Goal: Information Seeking & Learning: Learn about a topic

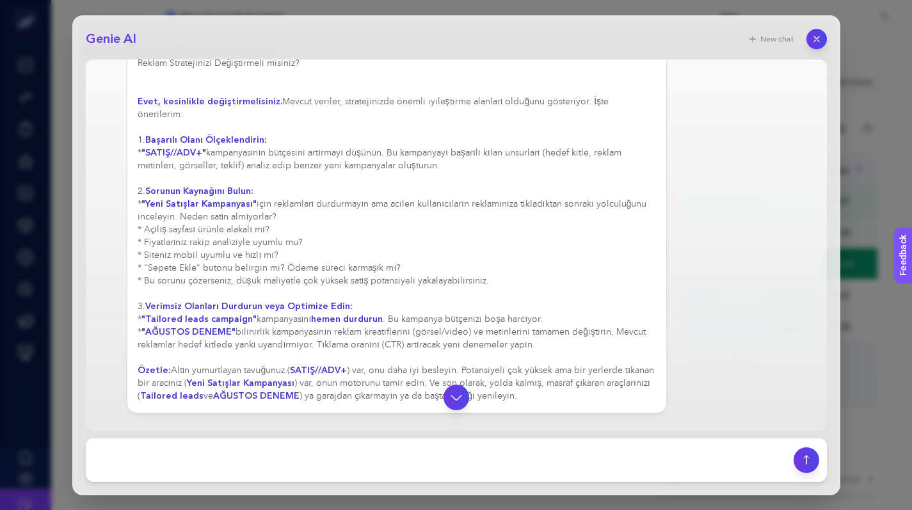
scroll to position [473, 0]
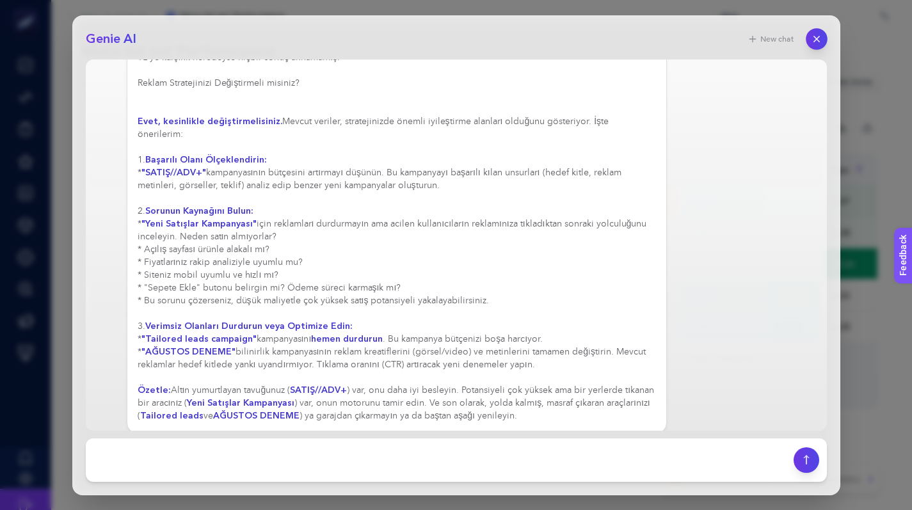
click at [809, 33] on button "button" at bounding box center [817, 39] width 22 height 22
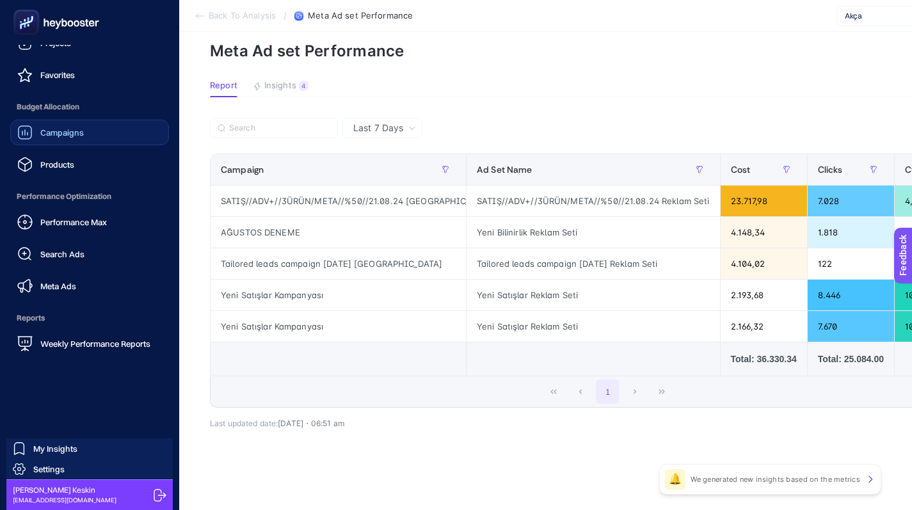
scroll to position [0, 0]
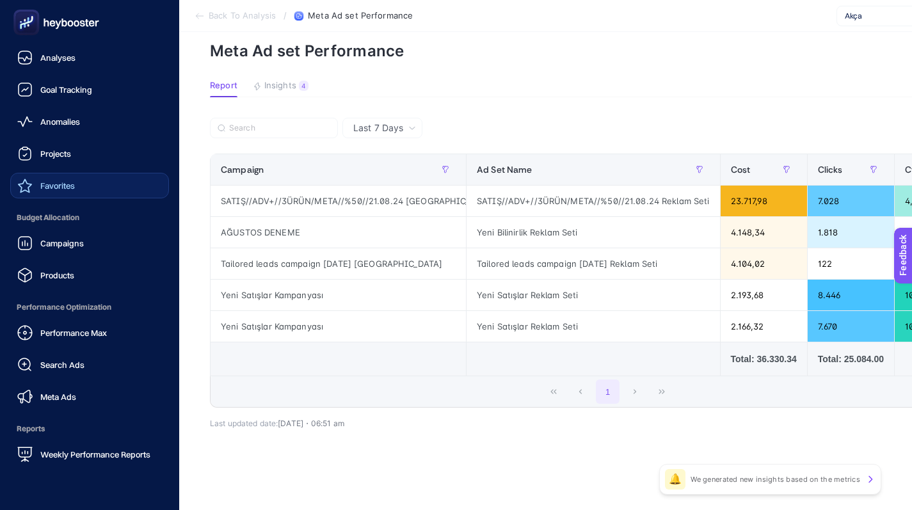
click at [83, 186] on link "Favorites" at bounding box center [89, 186] width 159 height 26
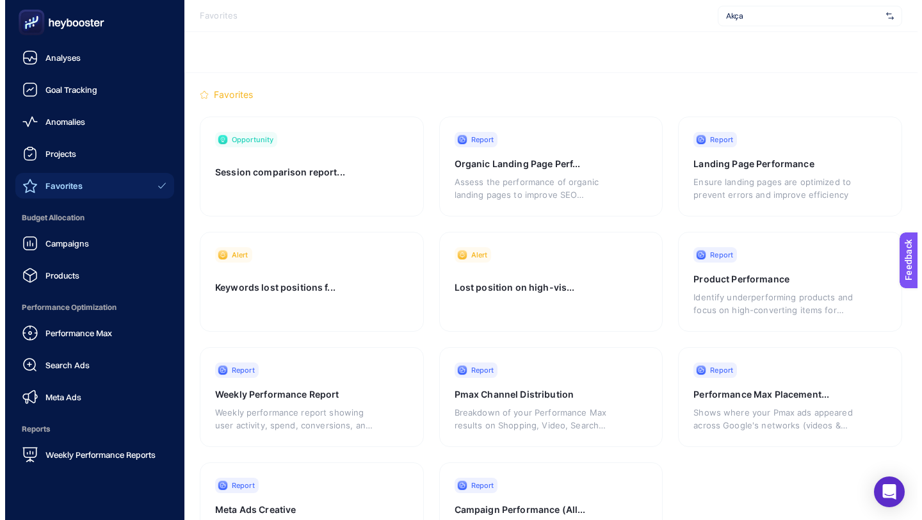
scroll to position [101, 0]
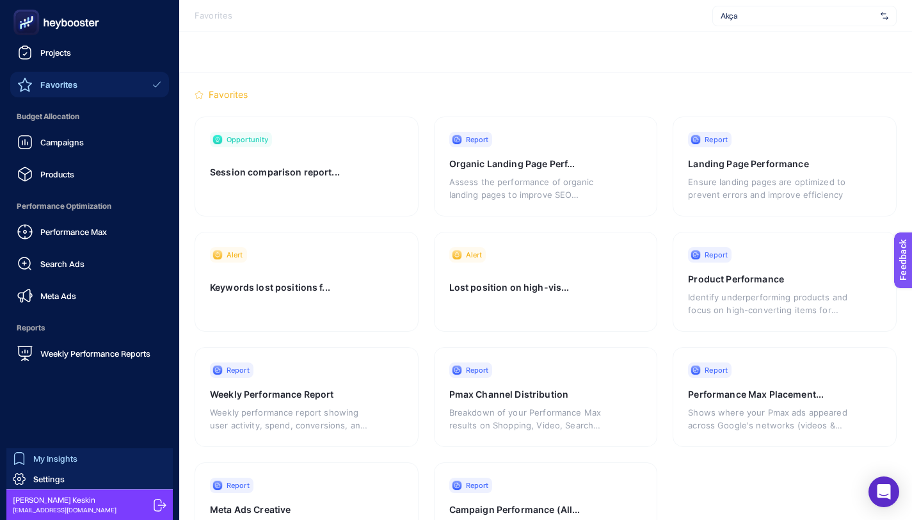
click at [81, 462] on link "My Insights" at bounding box center [89, 458] width 166 height 20
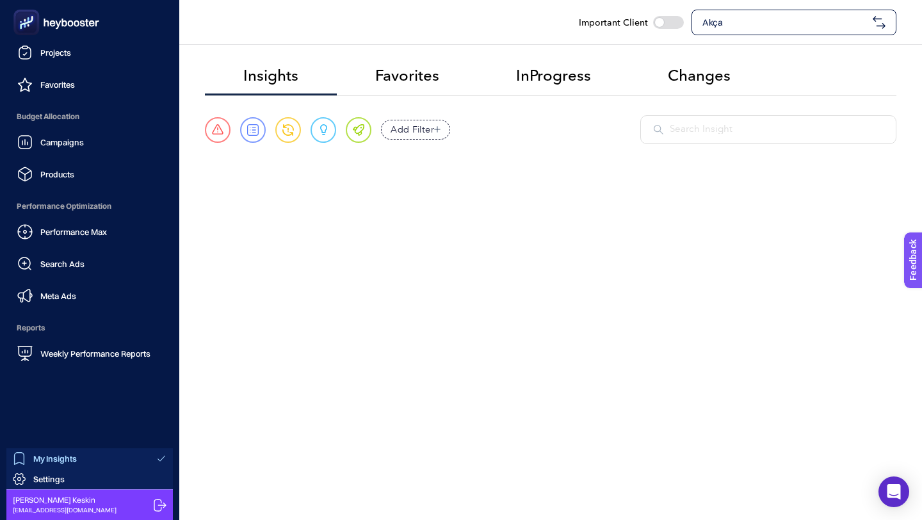
scroll to position [24, 0]
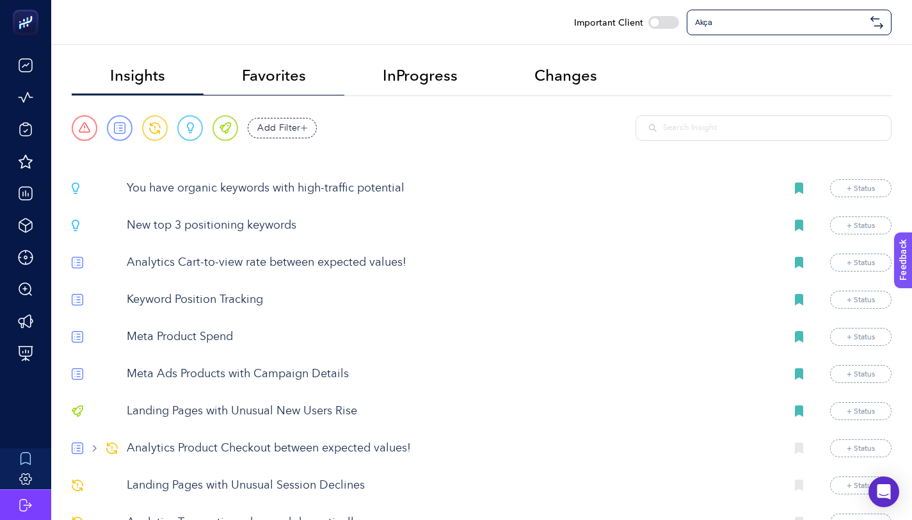
click at [319, 79] on li "Favorites" at bounding box center [274, 77] width 141 height 38
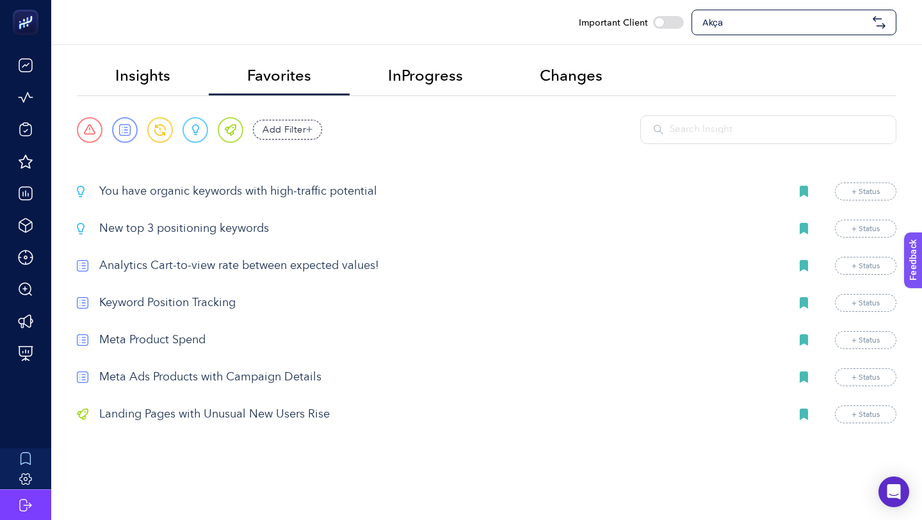
click at [198, 188] on p "You have organic keywords with high-traffic potential" at bounding box center [439, 191] width 681 height 17
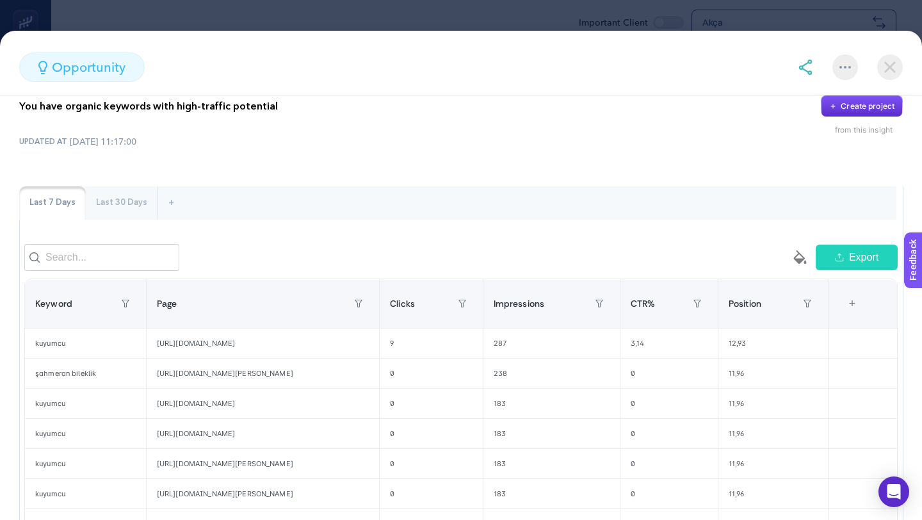
scroll to position [43, 0]
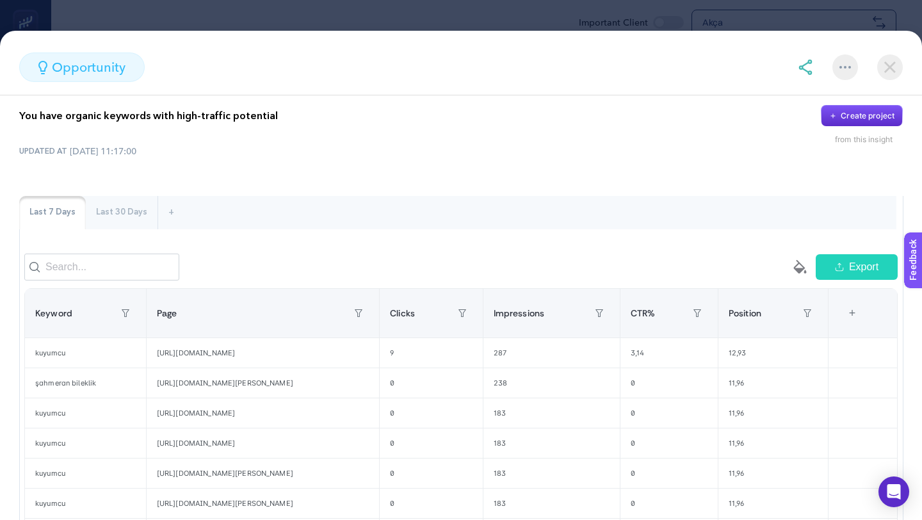
click at [138, 217] on div "Last 30 Days" at bounding box center [122, 212] width 72 height 33
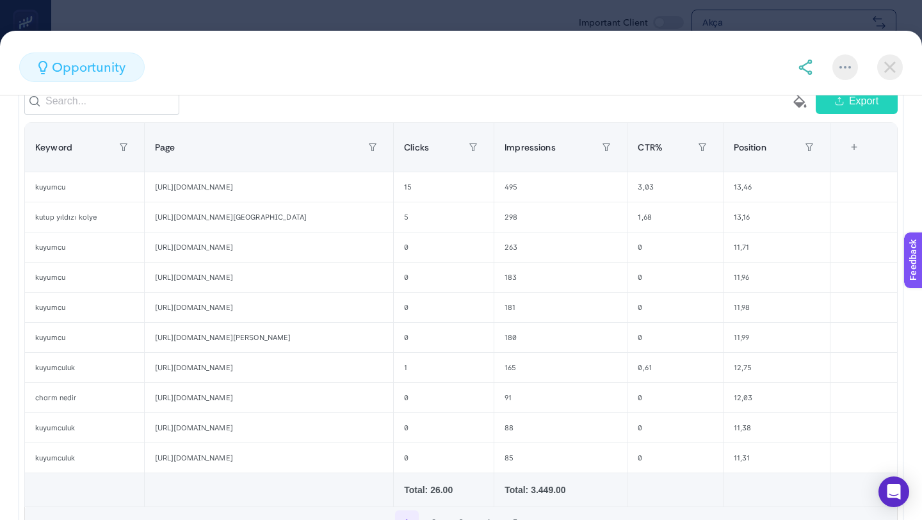
scroll to position [213, 0]
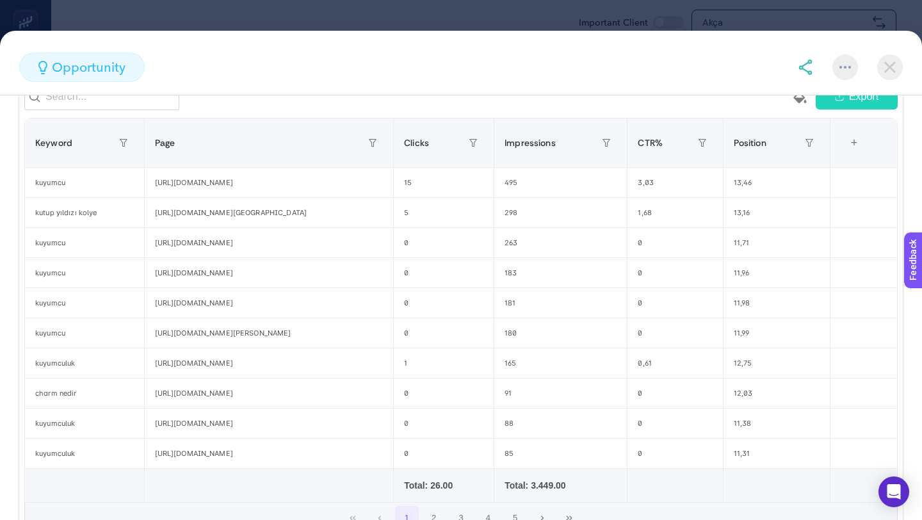
click at [911, 58] on section "opportunity" at bounding box center [461, 67] width 922 height 29
click at [894, 63] on img at bounding box center [890, 67] width 26 height 26
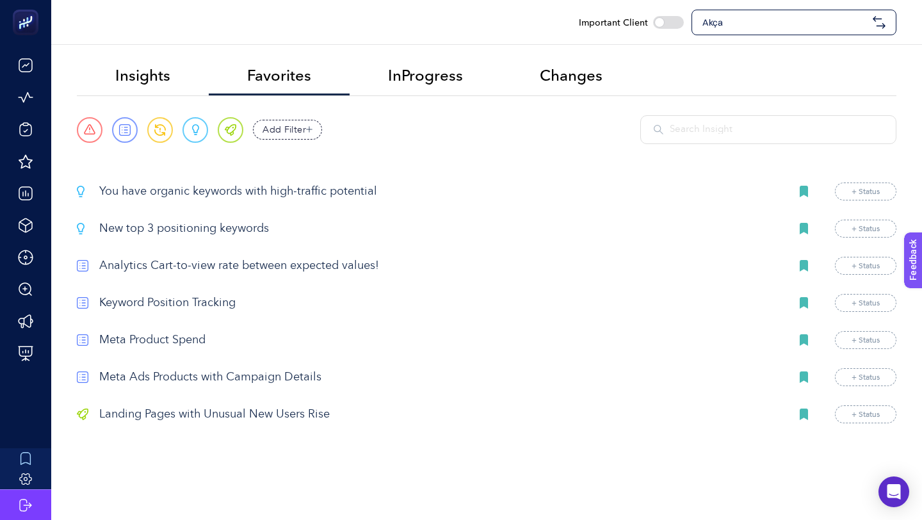
click at [202, 229] on p "New top 3 positioning keywords" at bounding box center [439, 228] width 681 height 17
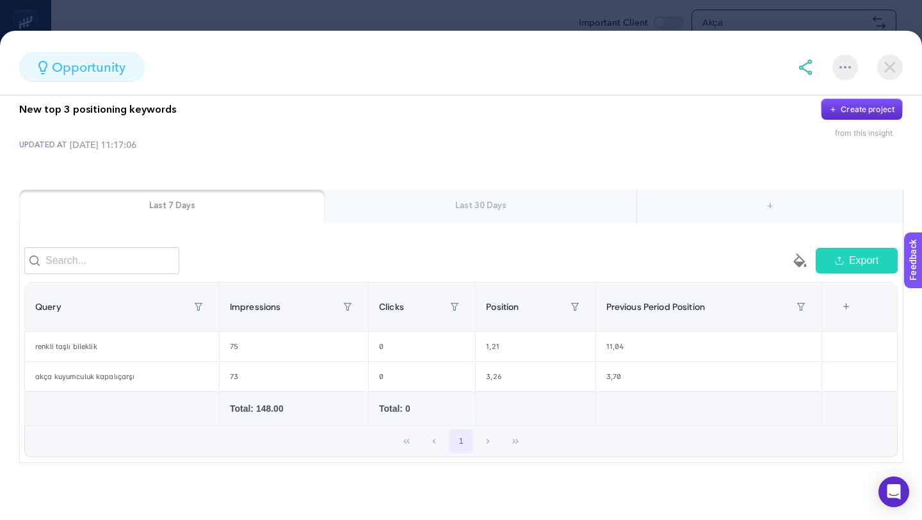
scroll to position [61, 0]
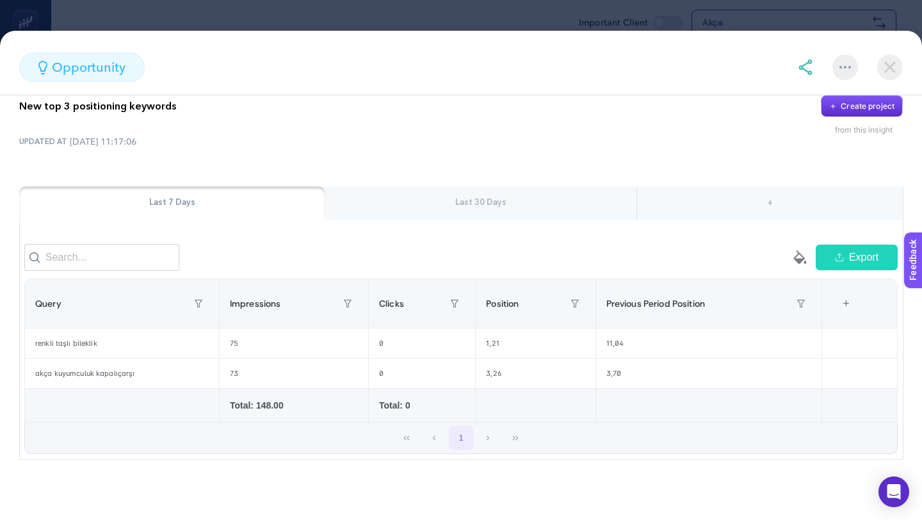
click at [473, 196] on div "Last 30 Days" at bounding box center [480, 202] width 311 height 33
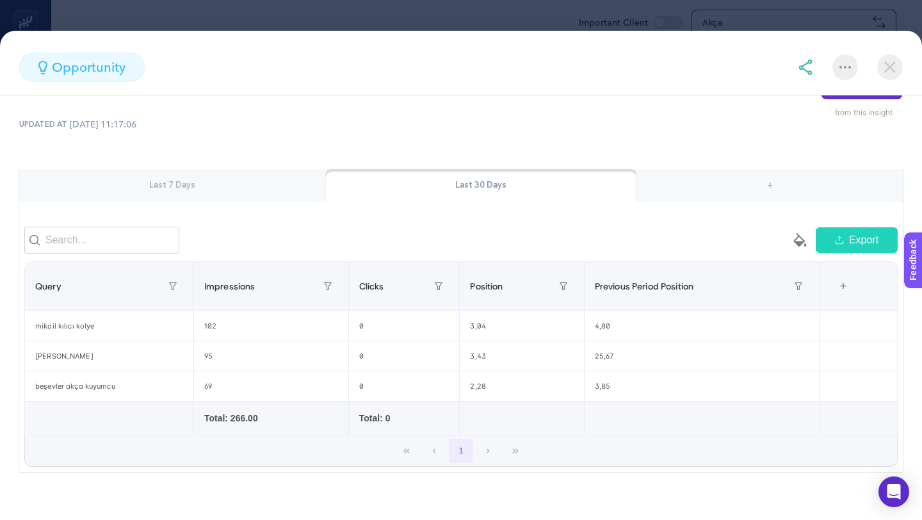
scroll to position [90, 0]
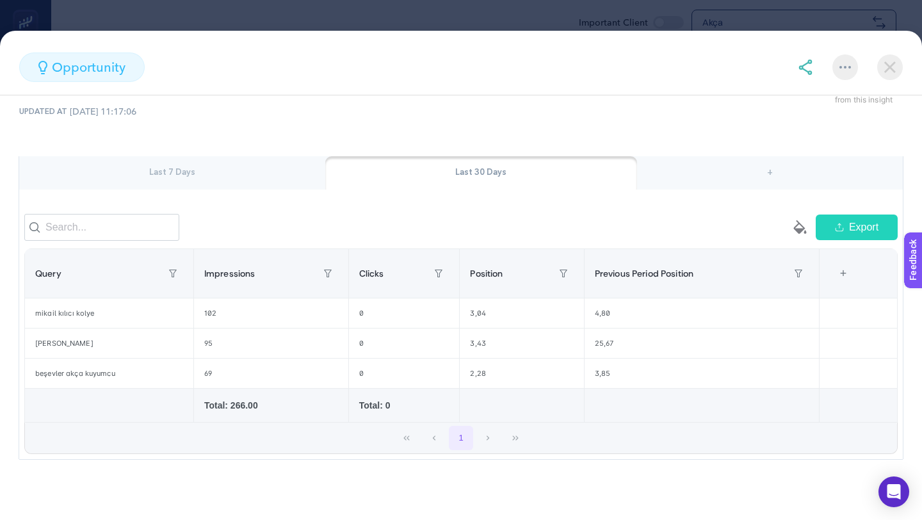
click at [163, 166] on div "Last 7 Days" at bounding box center [172, 172] width 306 height 33
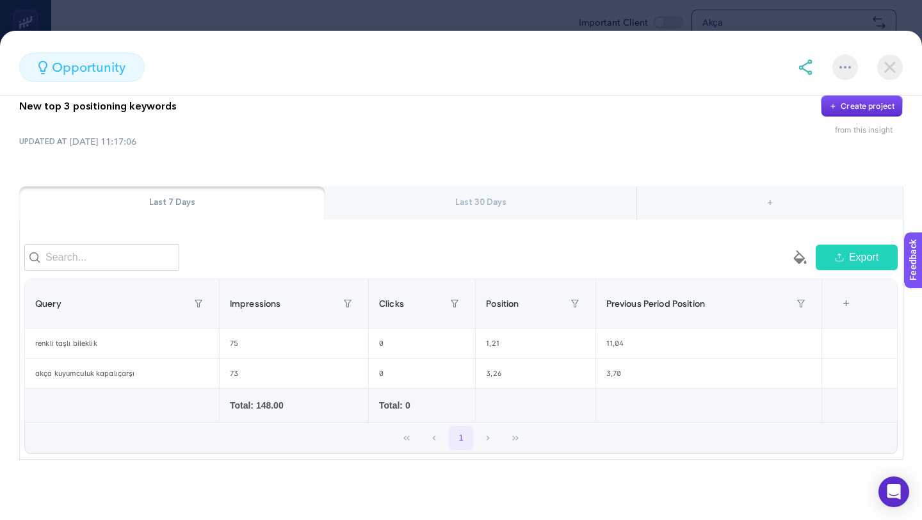
click at [894, 69] on img at bounding box center [890, 67] width 26 height 26
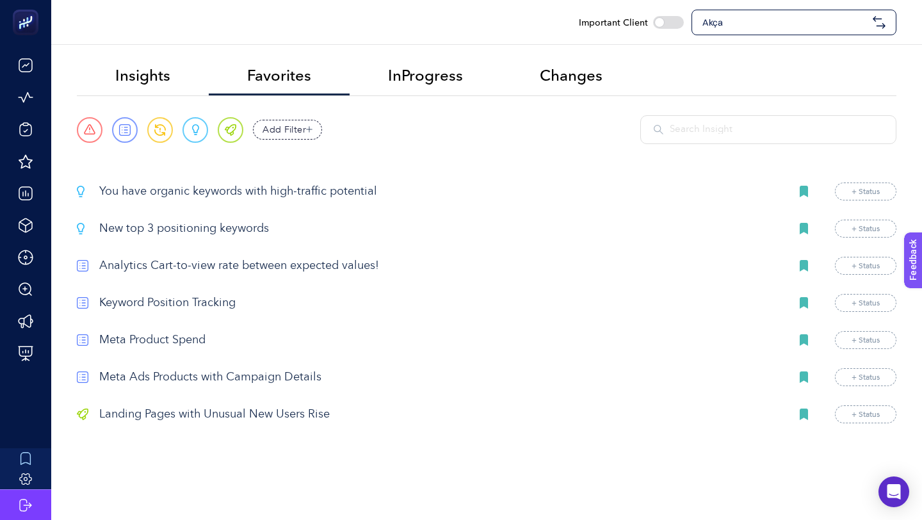
click at [202, 269] on p "Analytics Cart-to-view rate between expected values!" at bounding box center [439, 265] width 681 height 17
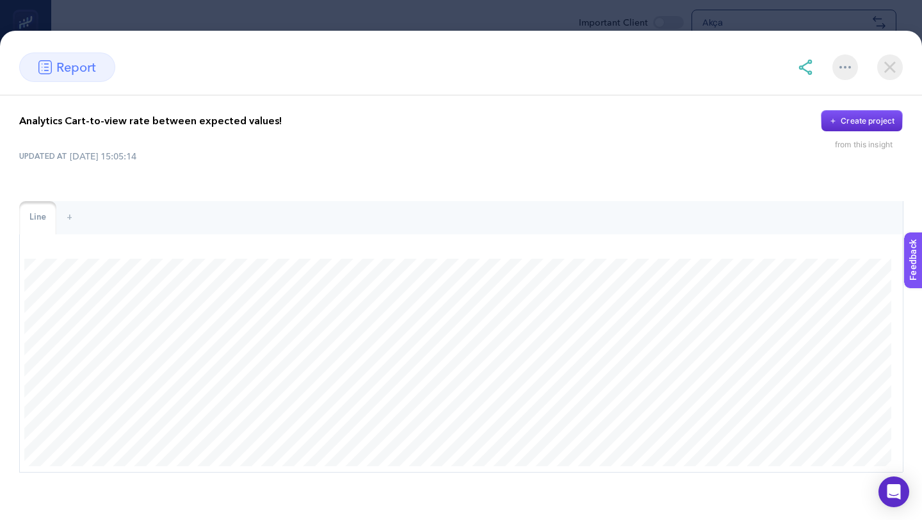
scroll to position [40, 0]
click at [896, 63] on img at bounding box center [890, 67] width 26 height 26
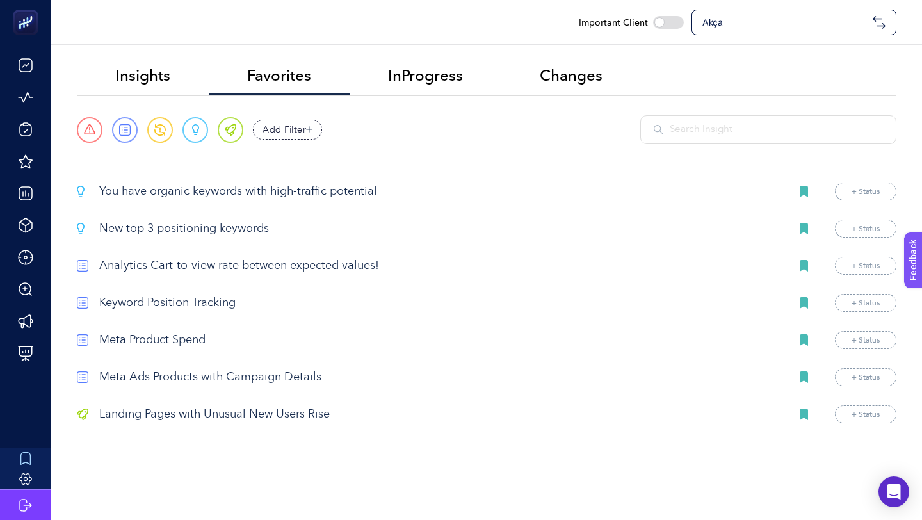
click at [192, 301] on p "Keyword Position Tracking" at bounding box center [439, 303] width 681 height 17
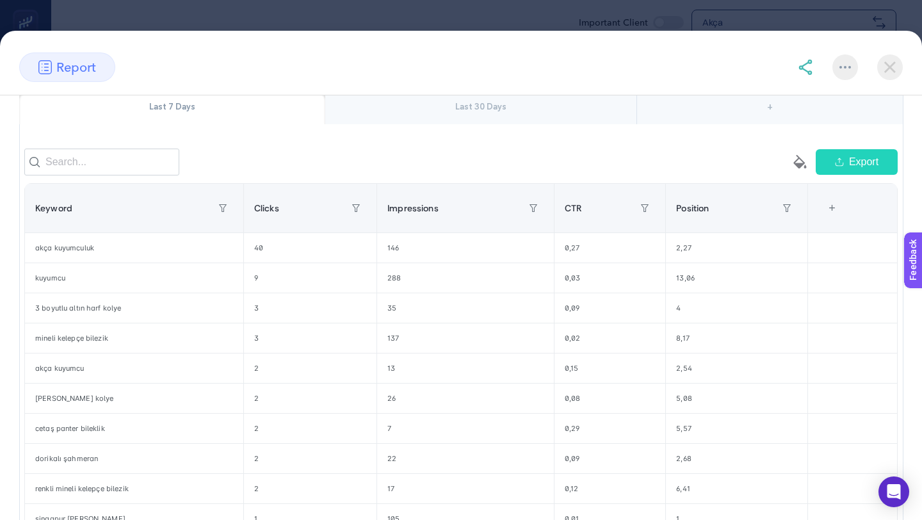
scroll to position [143, 0]
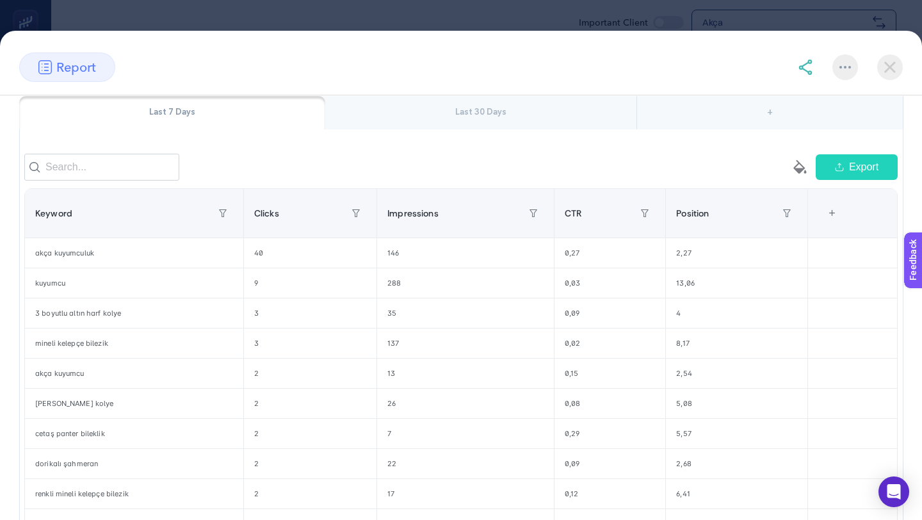
click at [540, 108] on div "Last 30 Days" at bounding box center [480, 112] width 311 height 33
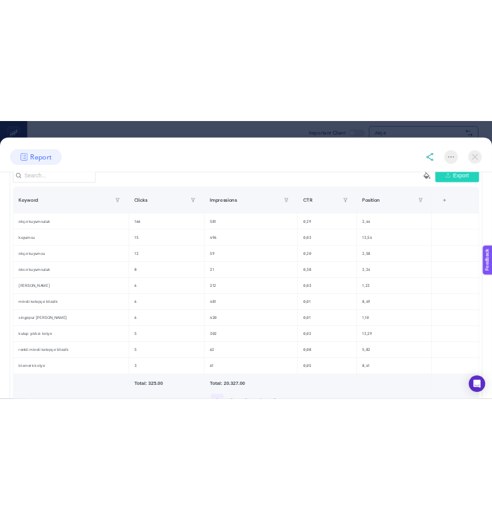
scroll to position [211, 0]
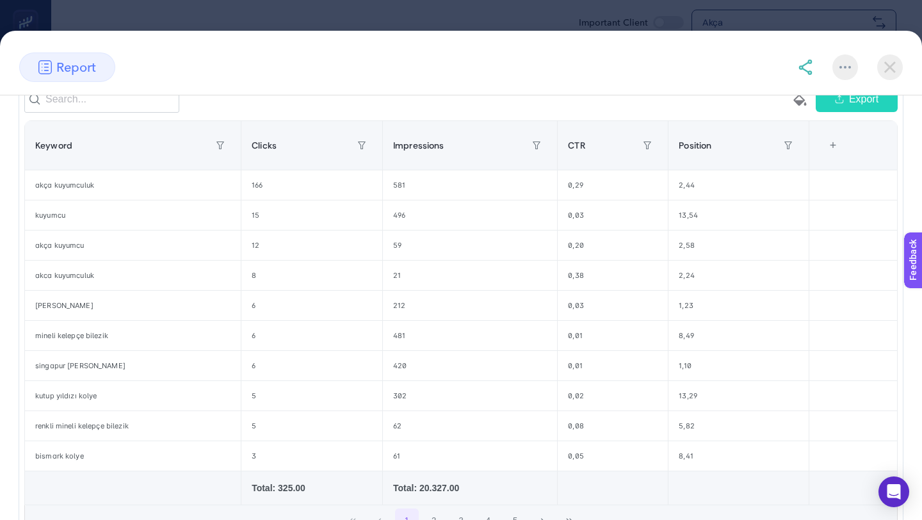
click at [899, 70] on img at bounding box center [890, 67] width 26 height 26
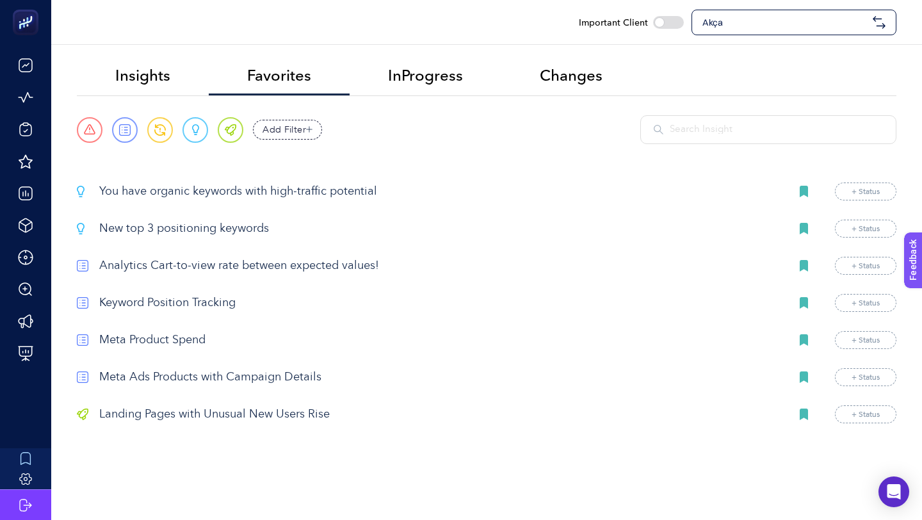
click at [229, 415] on p "Landing Pages with Unusual New Users Rise" at bounding box center [439, 414] width 681 height 17
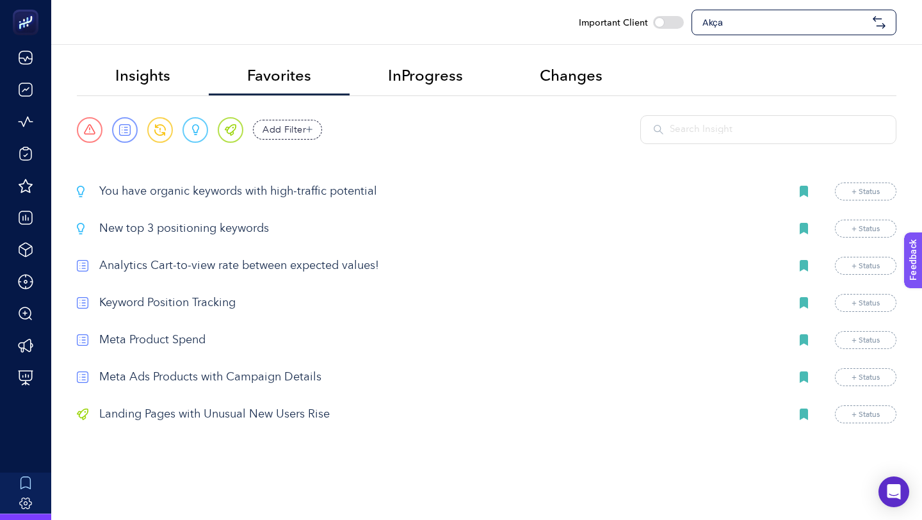
click at [241, 406] on section "You have organic keywords with high-traffic potential + Status New top 3 positi…" at bounding box center [487, 302] width 820 height 241
click at [223, 414] on p "Landing Pages with Unusual New Users Rise" at bounding box center [439, 414] width 681 height 17
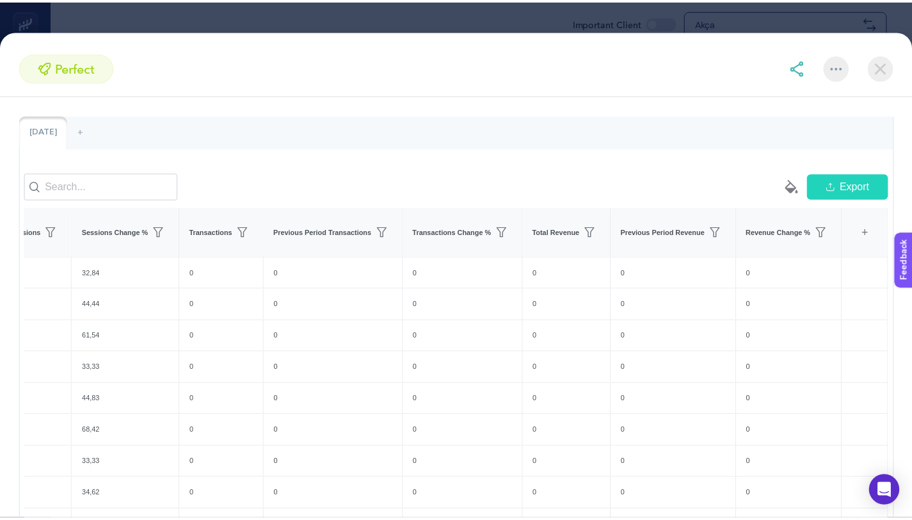
scroll to position [0, 649]
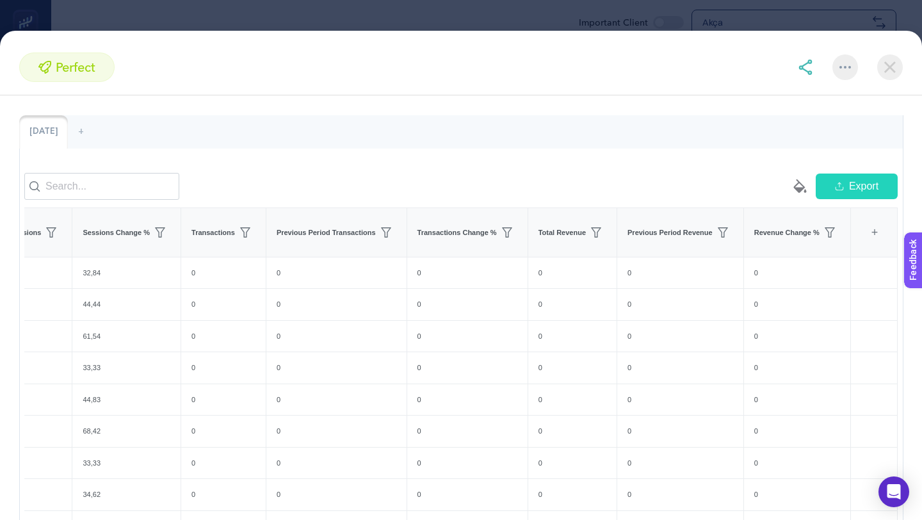
click at [900, 74] on img at bounding box center [890, 67] width 26 height 26
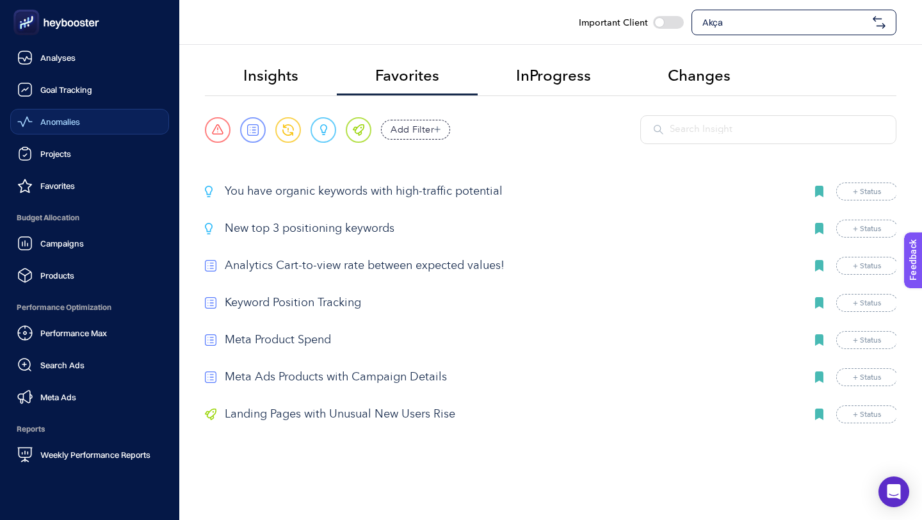
click at [79, 122] on span "Anomalies" at bounding box center [60, 122] width 40 height 10
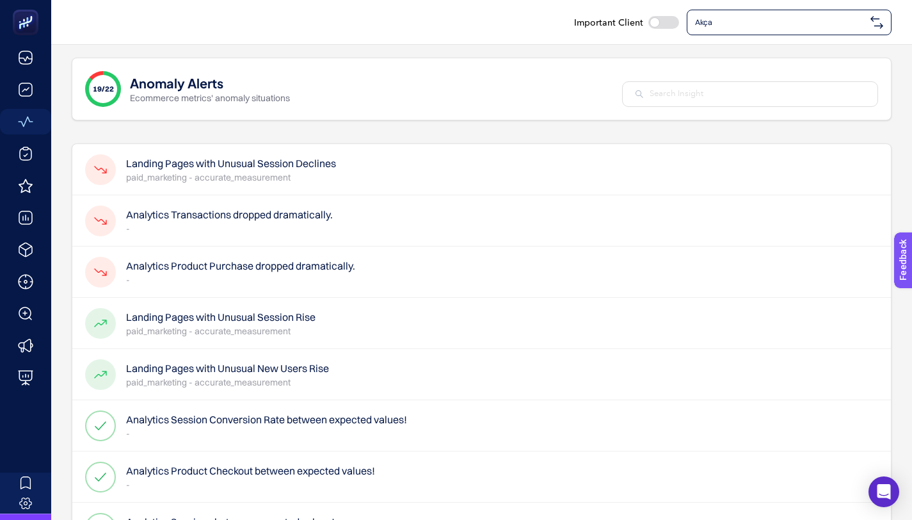
click at [300, 169] on h4 "Landing Pages with Unusual Session Declines" at bounding box center [231, 163] width 210 height 15
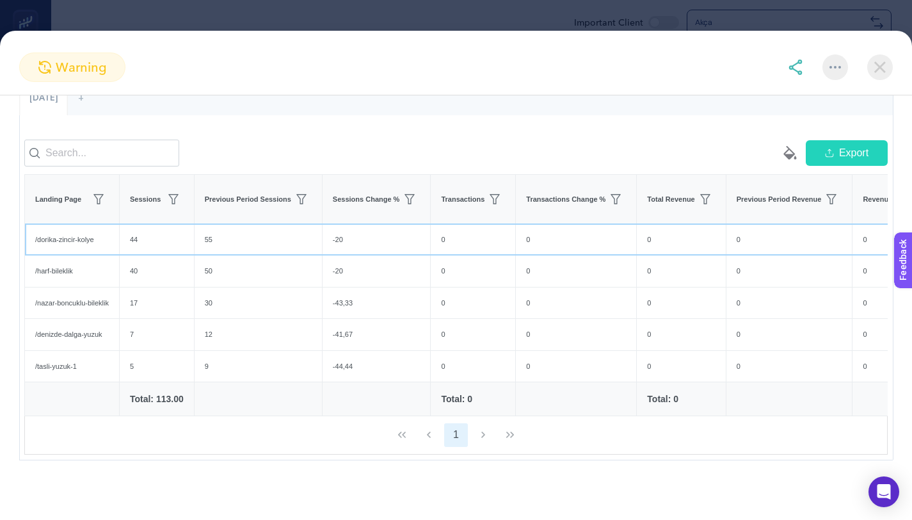
click at [83, 229] on div "/dorika-zincir-kolye" at bounding box center [72, 239] width 94 height 31
copy tr "/dorika-zincir-kolye"
click at [878, 71] on img at bounding box center [881, 67] width 26 height 26
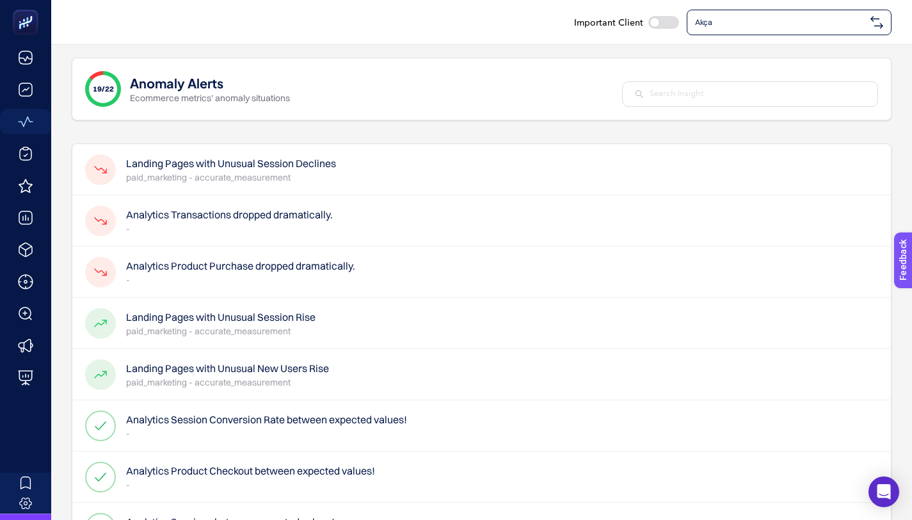
click at [262, 232] on p "-" at bounding box center [229, 228] width 207 height 13
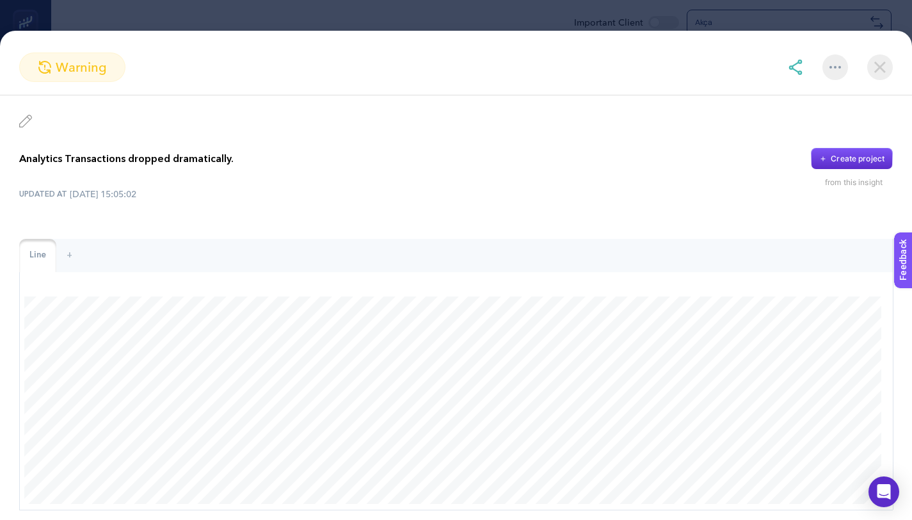
click at [886, 65] on img at bounding box center [881, 67] width 26 height 26
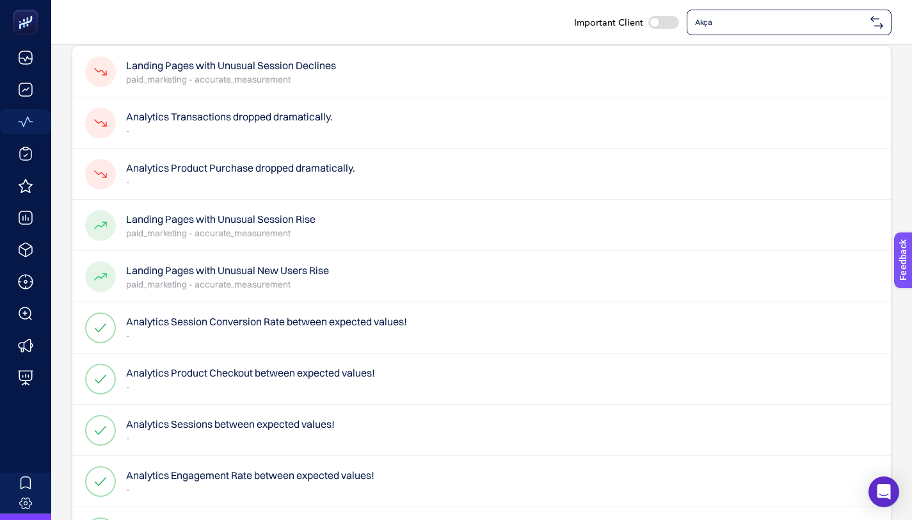
scroll to position [99, 0]
click at [289, 179] on p "-" at bounding box center [240, 180] width 229 height 13
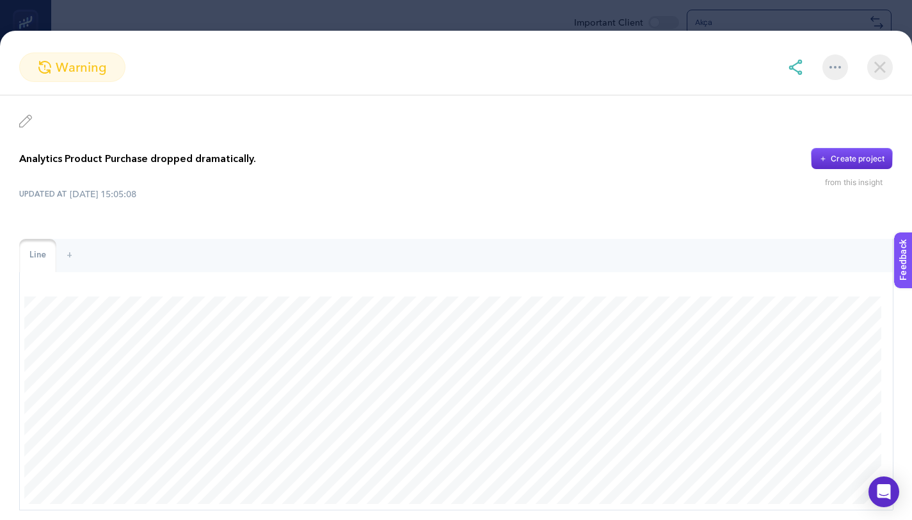
scroll to position [60, 0]
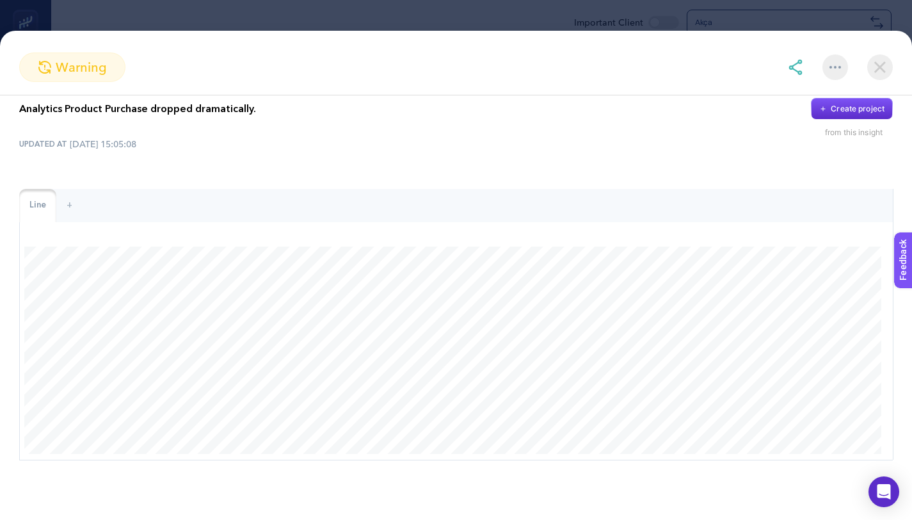
click at [888, 60] on img at bounding box center [881, 67] width 26 height 26
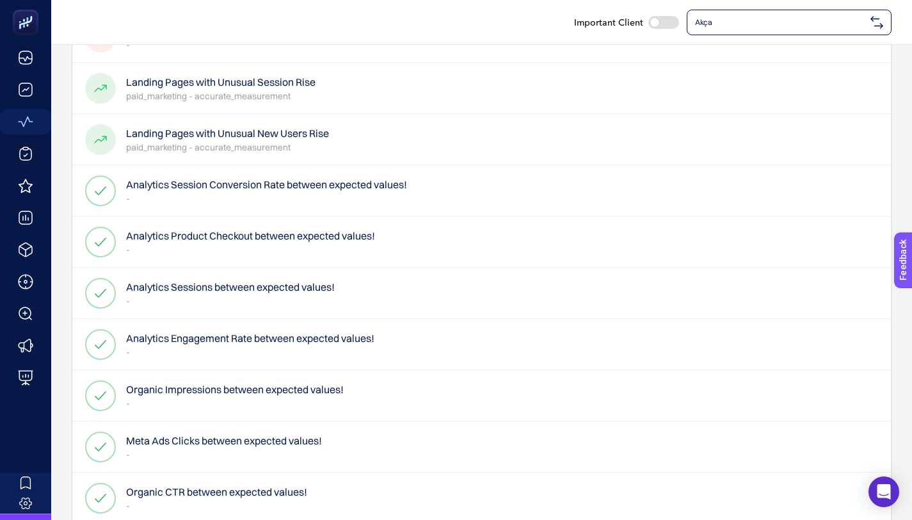
scroll to position [239, 0]
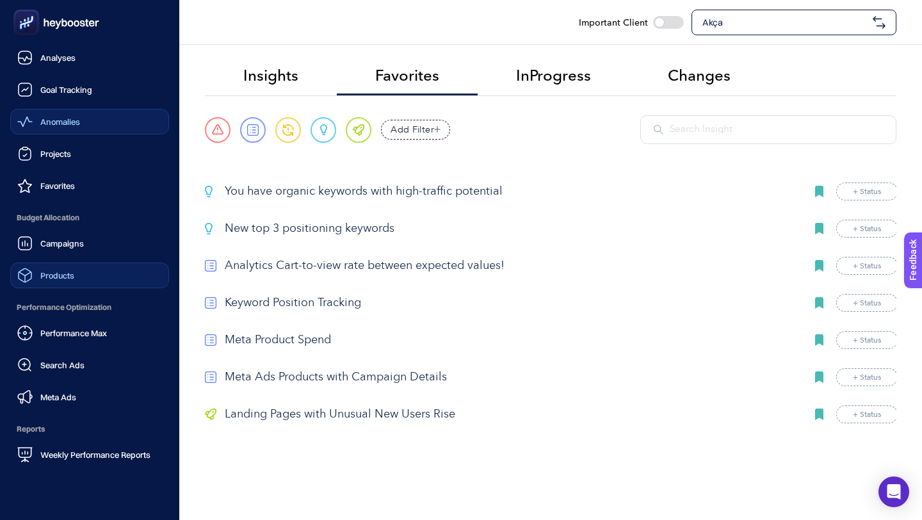
click at [101, 283] on link "Products" at bounding box center [89, 276] width 159 height 26
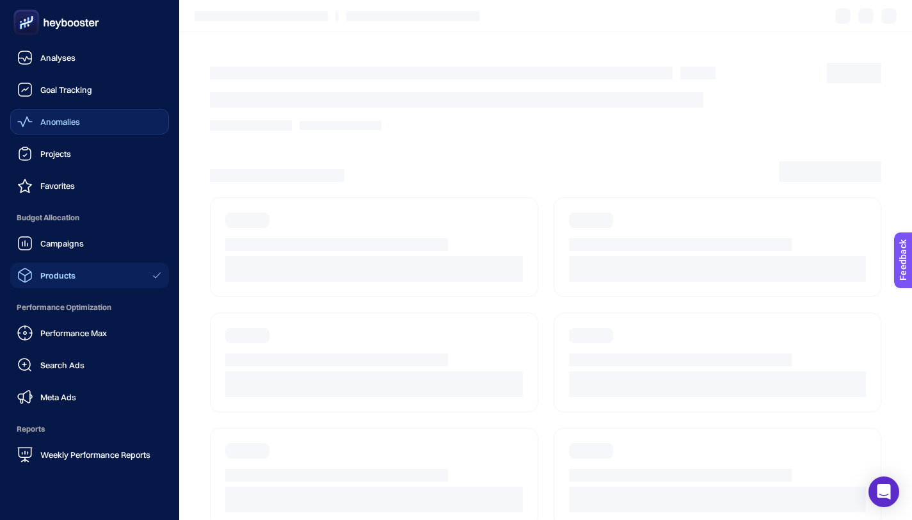
scroll to position [101, 0]
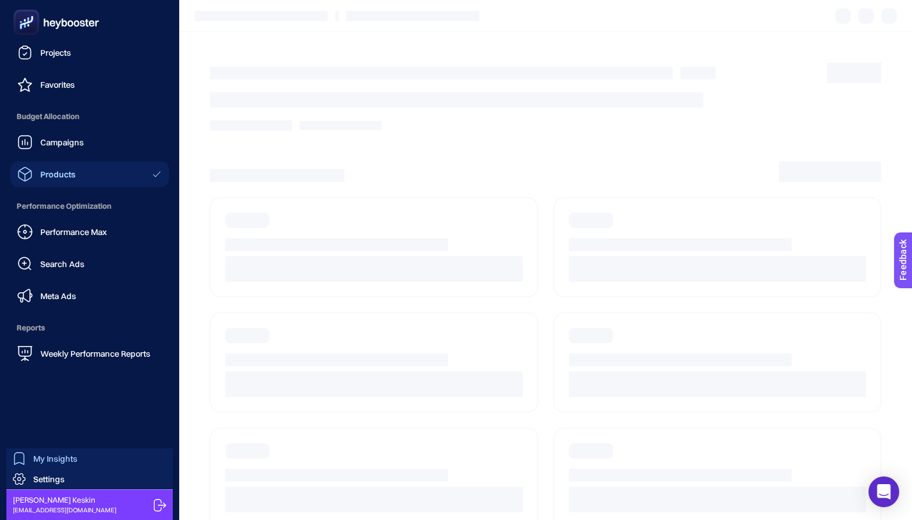
click at [63, 455] on span "My Insights" at bounding box center [55, 458] width 44 height 10
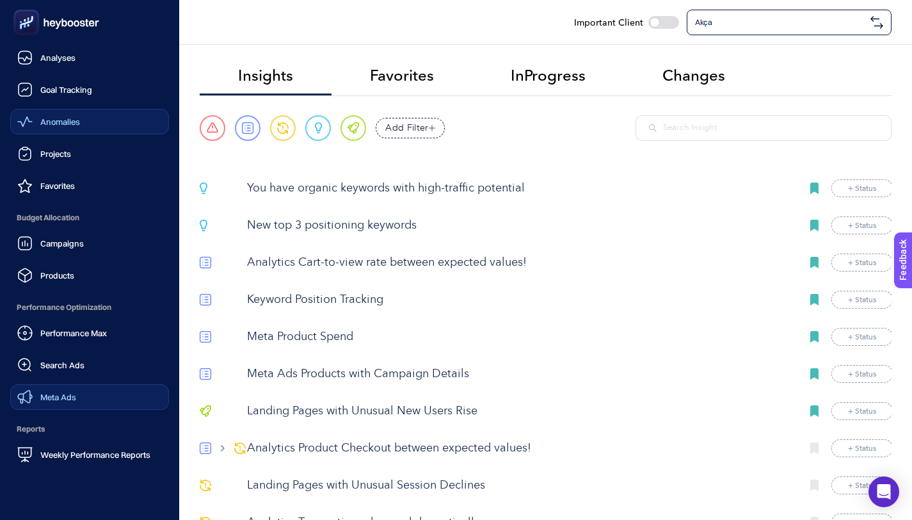
click at [76, 403] on div "Meta Ads" at bounding box center [46, 396] width 59 height 15
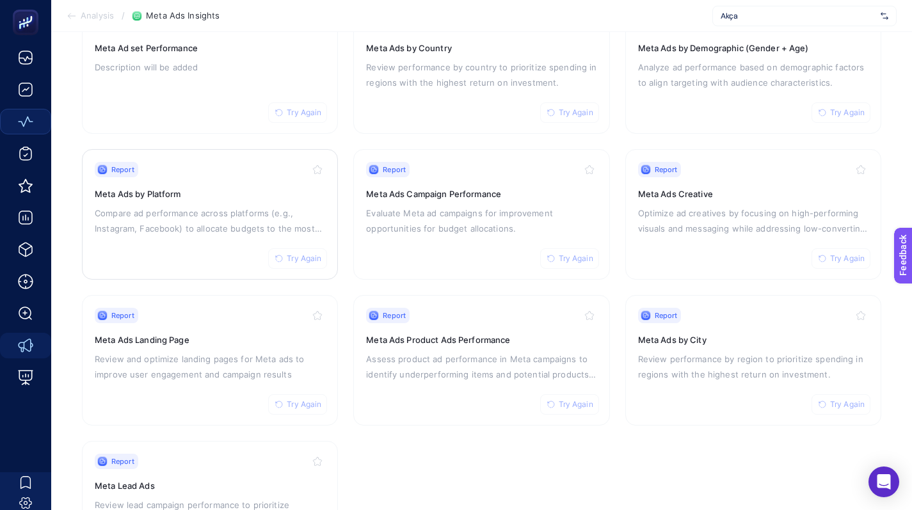
scroll to position [174, 0]
click at [473, 342] on h3 "Meta Ads Product Ads Performance" at bounding box center [481, 339] width 231 height 13
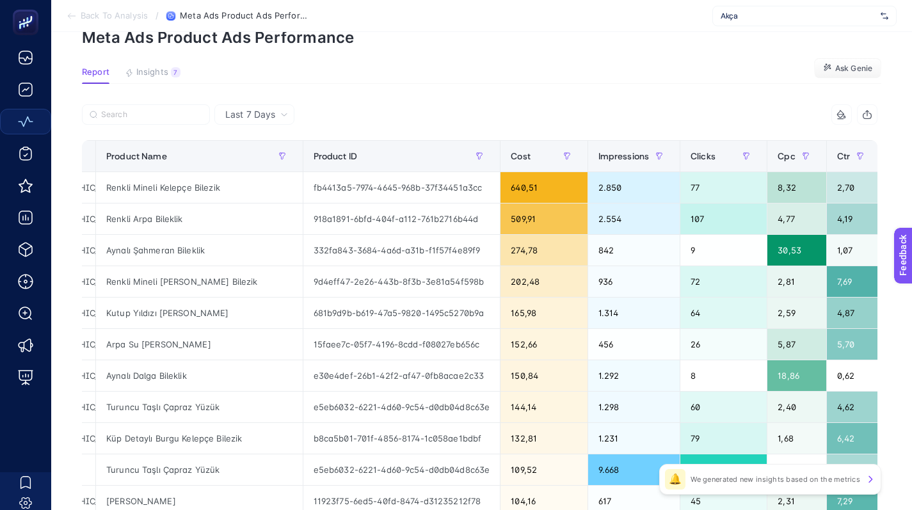
scroll to position [0, 280]
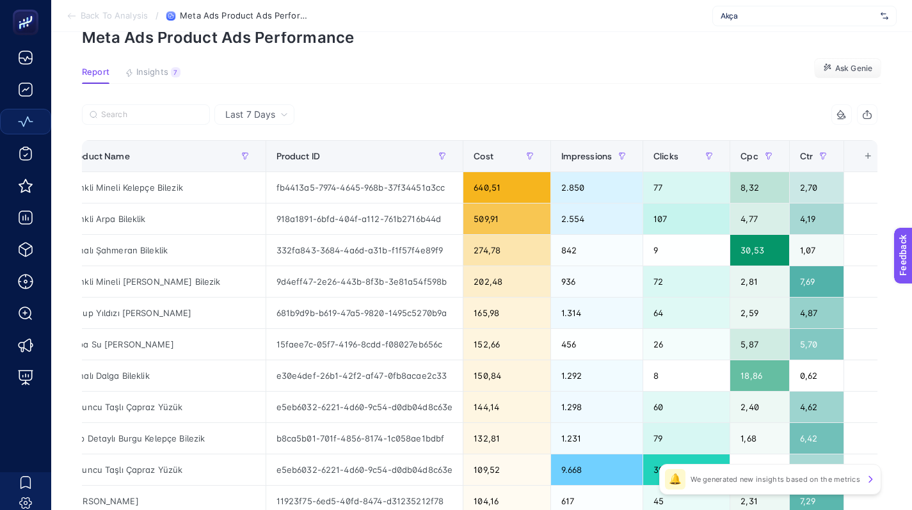
click at [247, 106] on div "Last 7 Days" at bounding box center [254, 114] width 80 height 20
click at [261, 118] on span "Last 7 Days" at bounding box center [250, 114] width 50 height 13
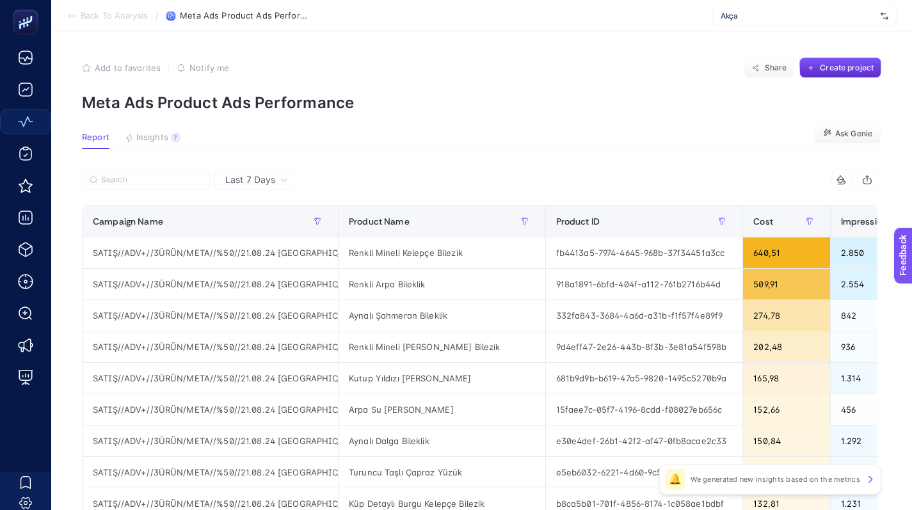
scroll to position [0, 0]
click at [102, 14] on span "Back To Analysis" at bounding box center [114, 16] width 67 height 10
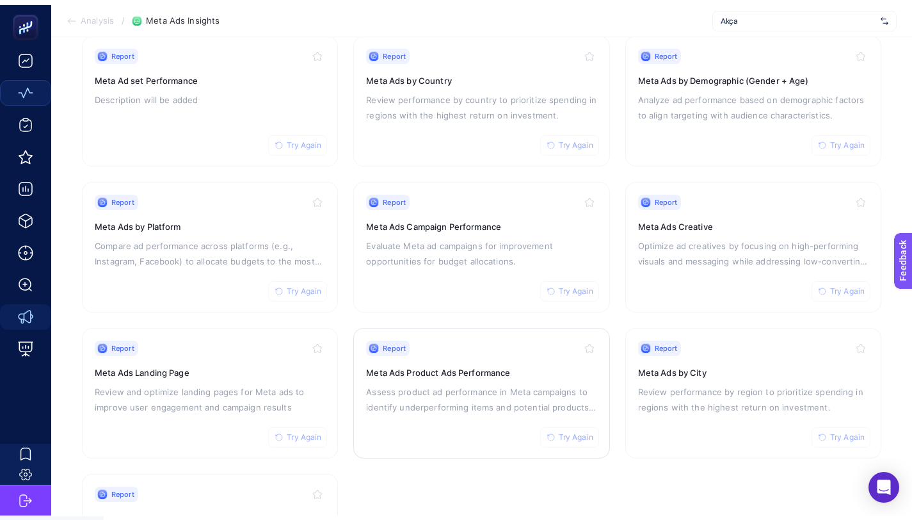
scroll to position [136, 0]
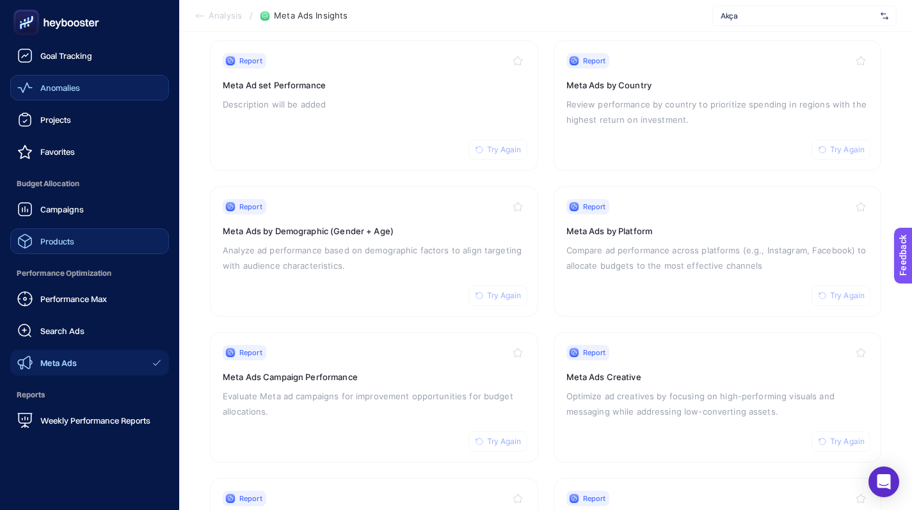
click at [64, 229] on link "Products" at bounding box center [89, 242] width 159 height 26
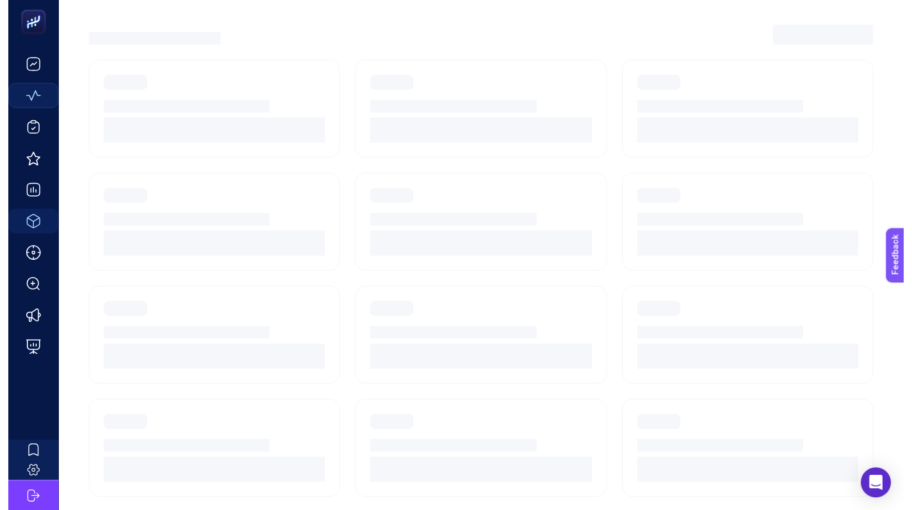
scroll to position [118, 0]
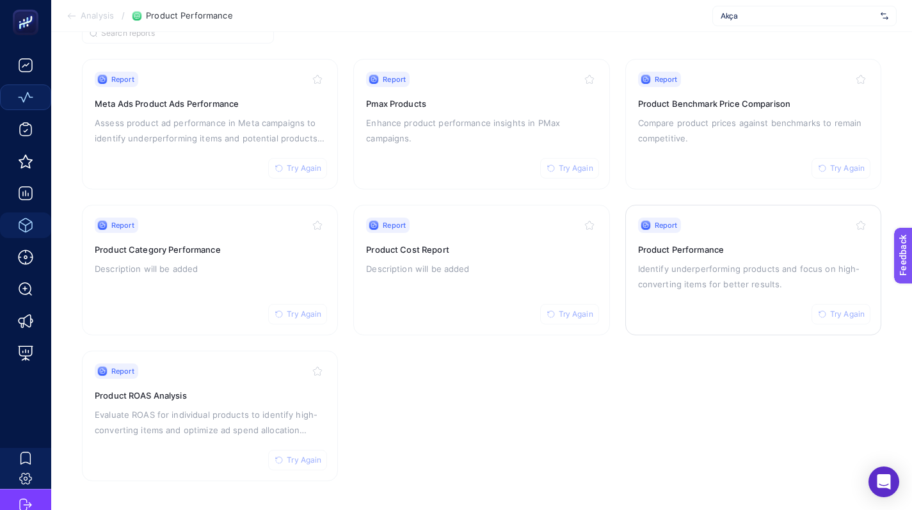
click at [805, 258] on div "Report Try Again Product Performance Identify underperforming products and focu…" at bounding box center [753, 270] width 231 height 105
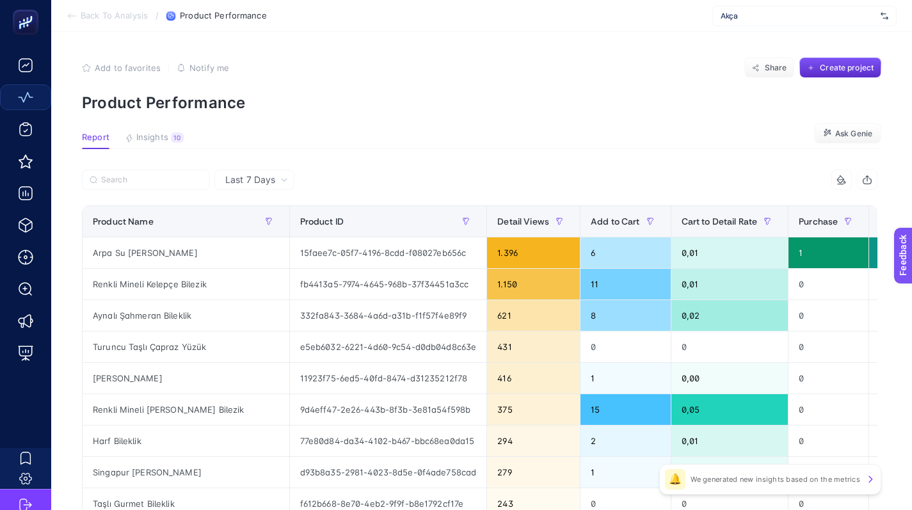
click at [266, 182] on span "Last 7 Days" at bounding box center [250, 180] width 50 height 13
click at [255, 224] on li "Last 30 Days" at bounding box center [254, 229] width 72 height 23
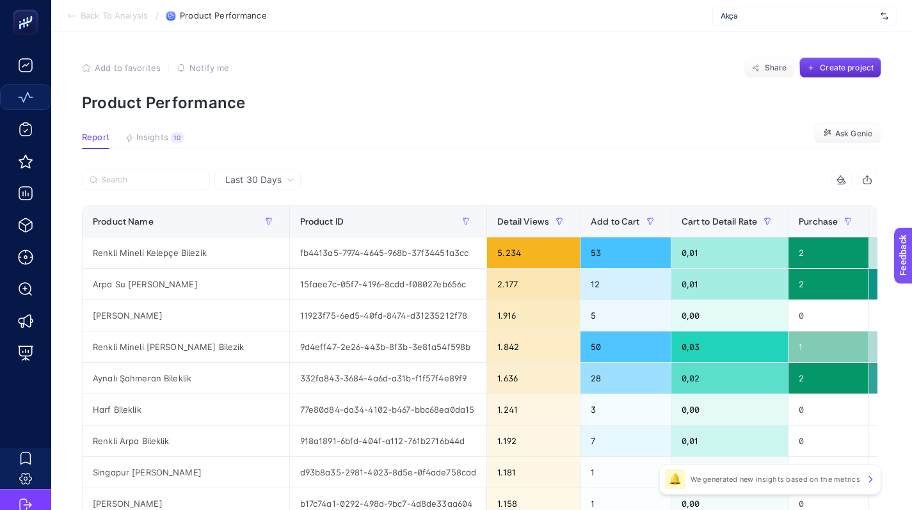
click at [277, 183] on span "Last 30 Days" at bounding box center [253, 180] width 56 height 13
click at [268, 209] on li "Last 7 Days" at bounding box center [257, 206] width 79 height 23
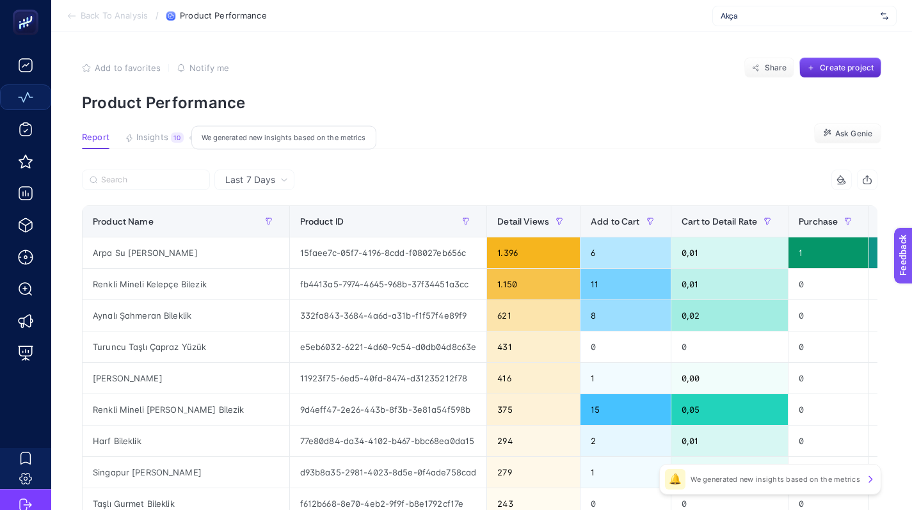
click at [180, 134] on div "10" at bounding box center [177, 138] width 13 height 10
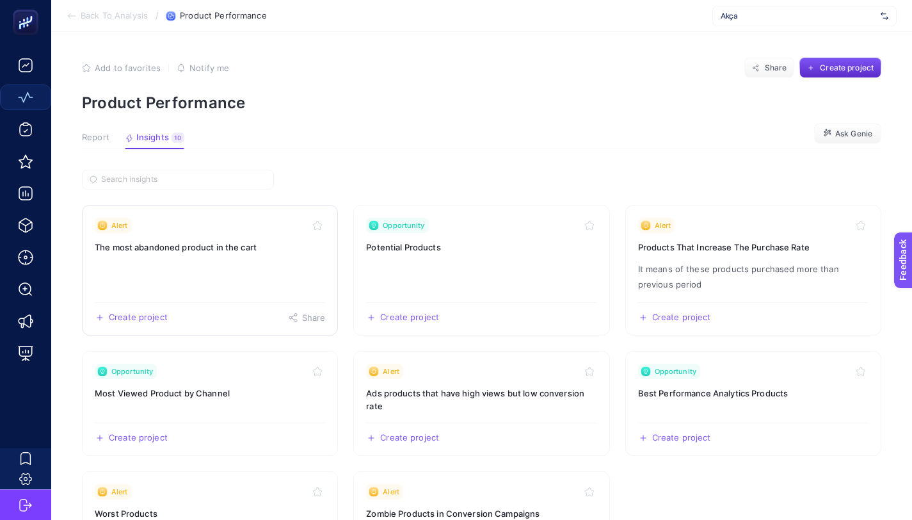
click at [209, 282] on link "Alert The most abandoned product in the cart Create project Share" at bounding box center [210, 270] width 256 height 131
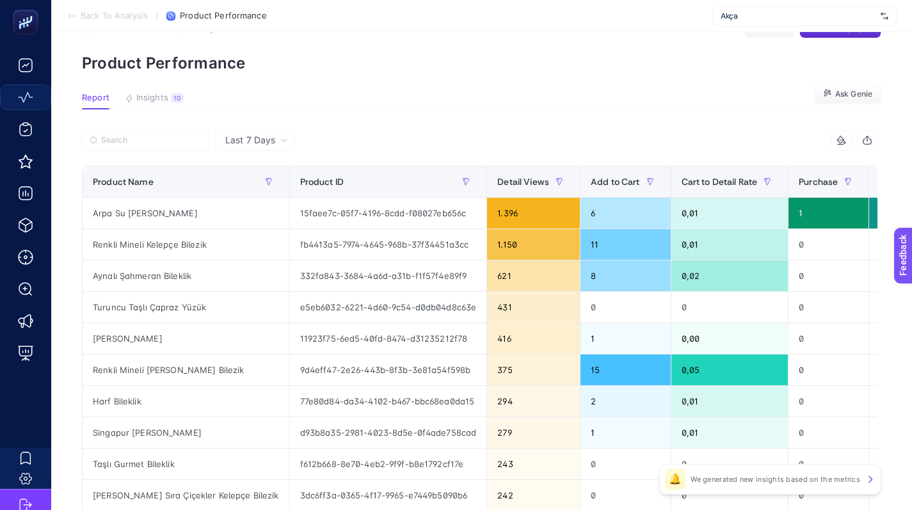
scroll to position [41, 0]
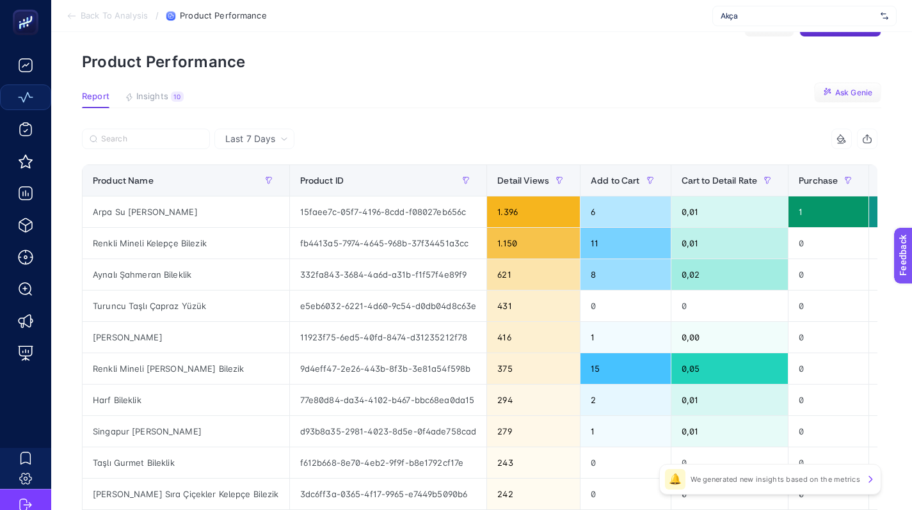
click at [846, 90] on span "Ask Genie" at bounding box center [854, 93] width 37 height 10
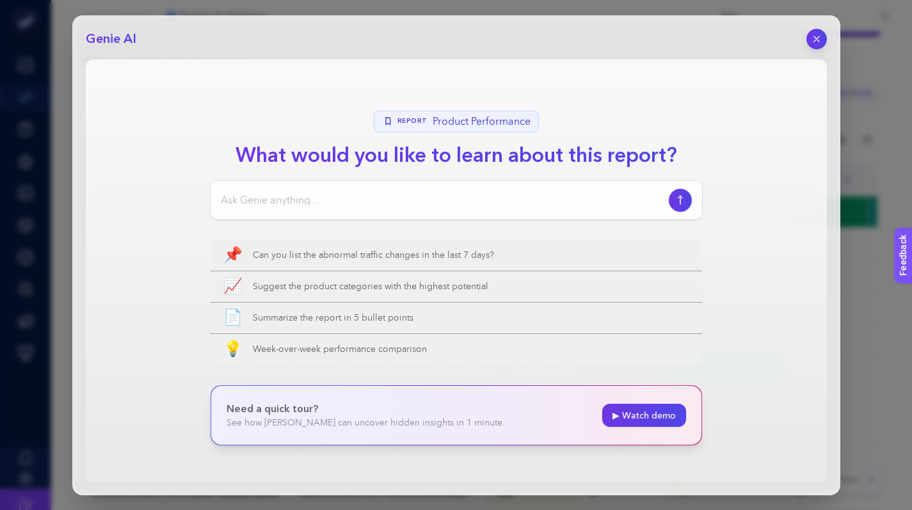
click at [295, 204] on input at bounding box center [442, 200] width 443 height 15
type input "Bu tabloyla ilgili meta ads önerin var mı? Yorumlar mısın genel olarak burayı?"
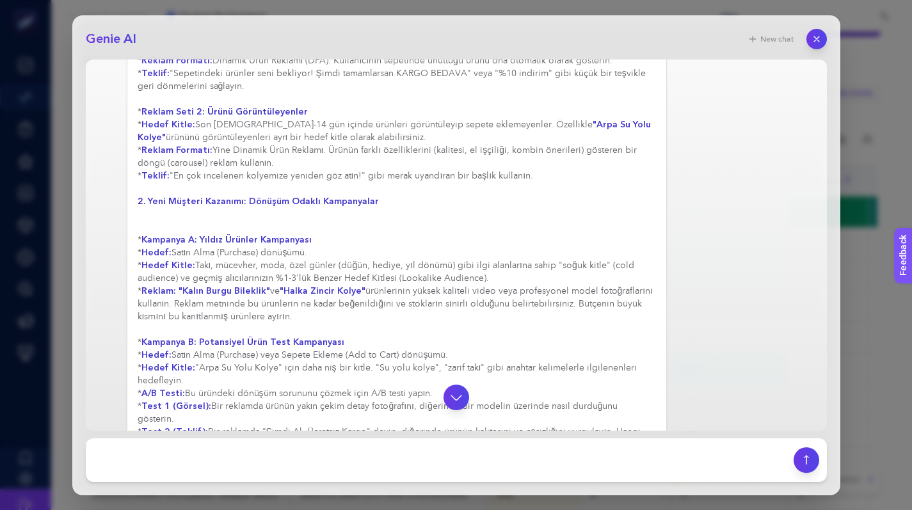
scroll to position [870, 0]
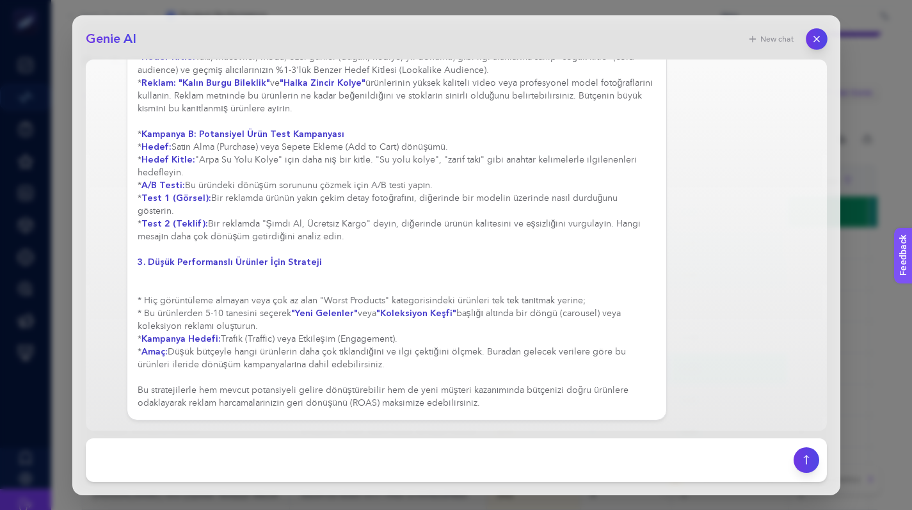
click at [813, 42] on icon "button" at bounding box center [816, 38] width 11 height 11
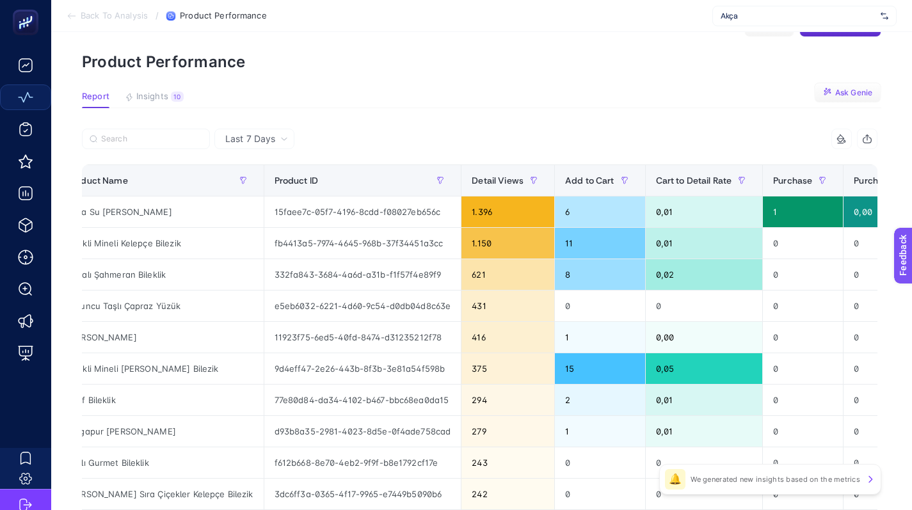
scroll to position [0, 0]
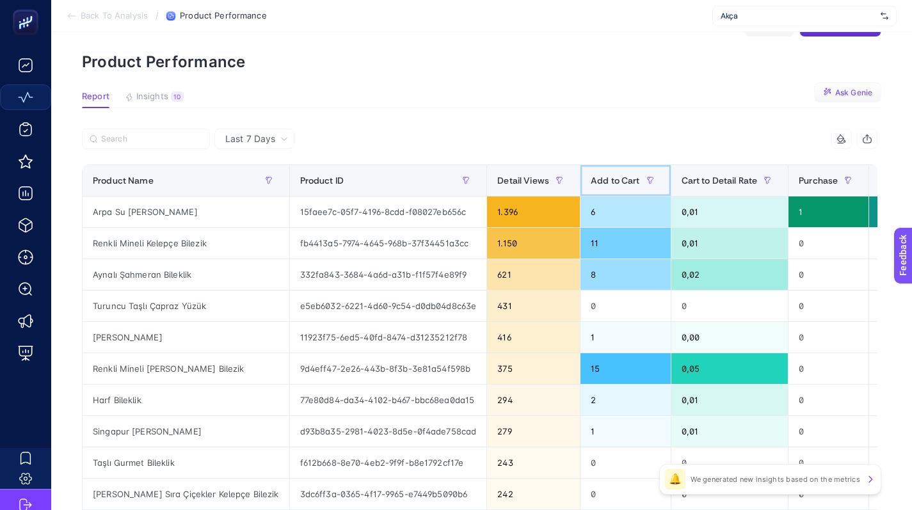
click at [608, 175] on span "Add to Cart" at bounding box center [615, 180] width 49 height 10
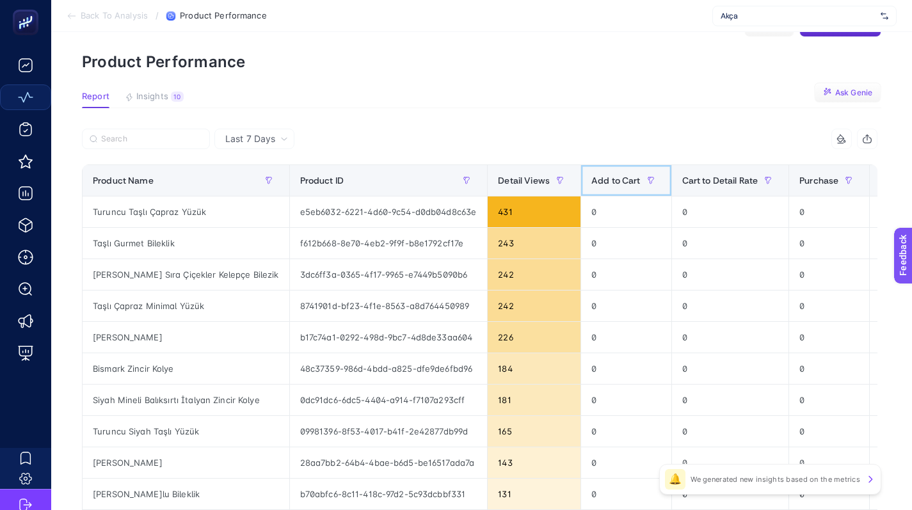
click at [608, 175] on span "Add to Cart" at bounding box center [616, 180] width 49 height 10
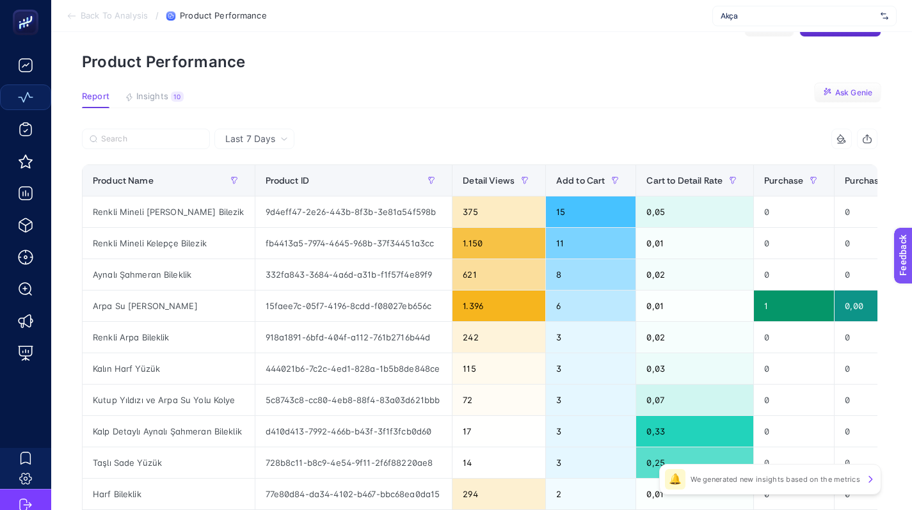
click at [271, 140] on span "Last 7 Days" at bounding box center [250, 139] width 50 height 13
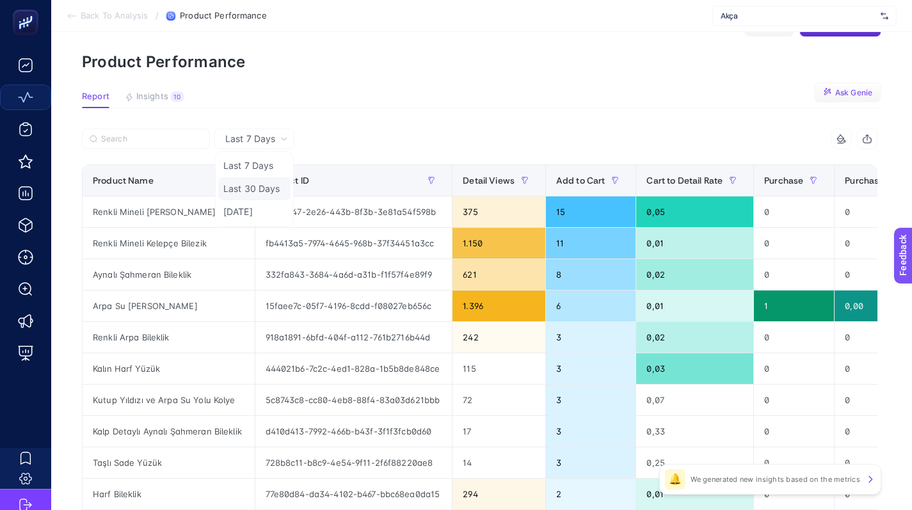
click at [259, 194] on li "Last 30 Days" at bounding box center [254, 188] width 72 height 23
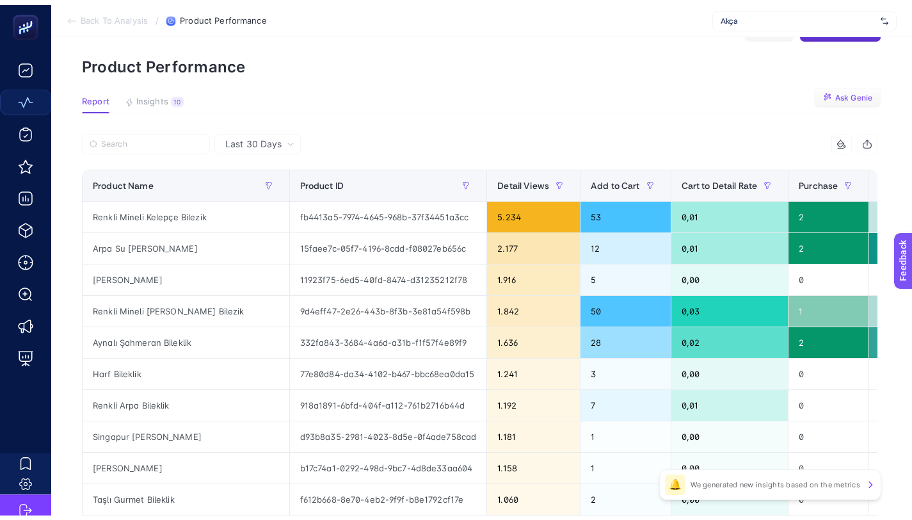
scroll to position [58, 0]
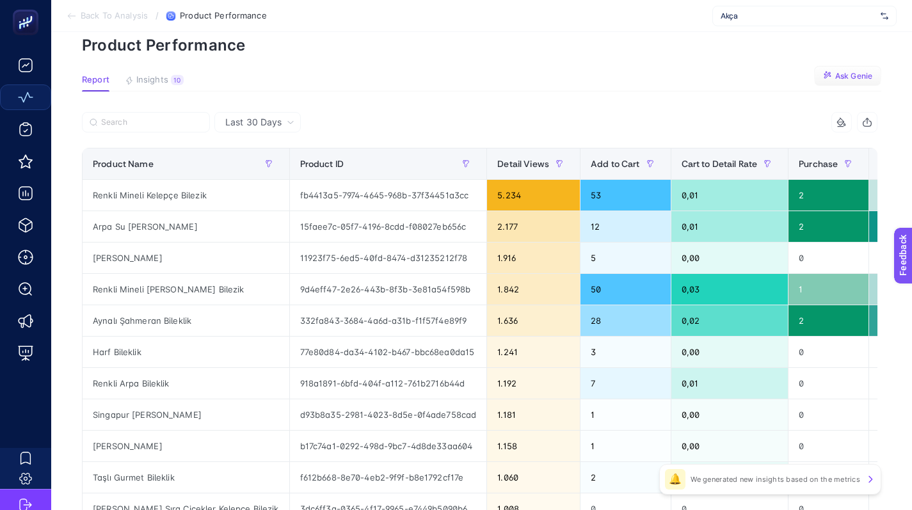
click at [164, 90] on section "Report Insights 10 We generated new insights based on the metrics Ask [PERSON_N…" at bounding box center [482, 83] width 800 height 17
click at [156, 67] on article "Add to favorites false Notify me Share Create project Product Performance Repor…" at bounding box center [481, 474] width 861 height 1001
click at [159, 83] on span "Insights" at bounding box center [152, 80] width 32 height 10
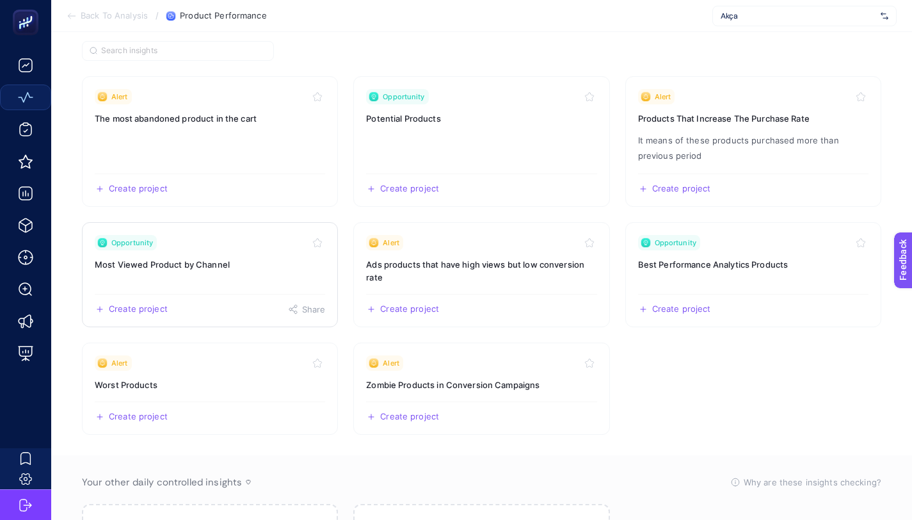
scroll to position [132, 0]
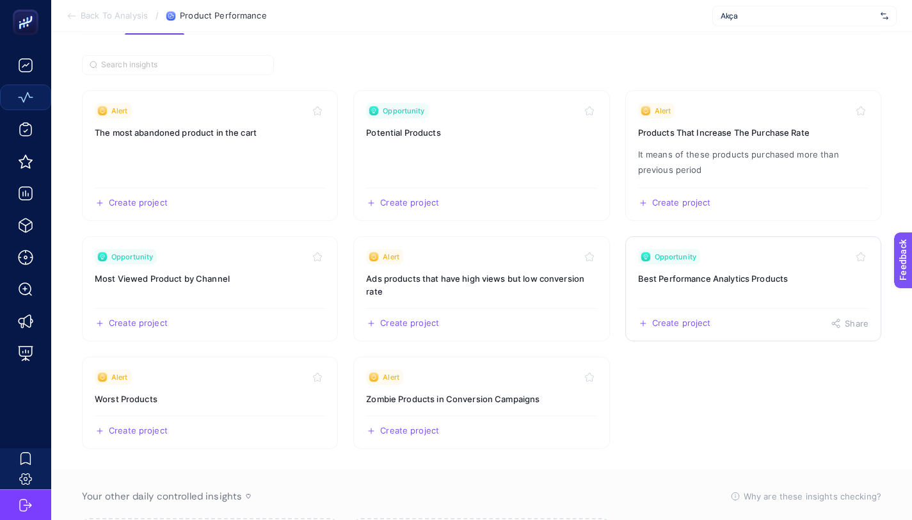
click at [724, 263] on div "Opportunity" at bounding box center [753, 256] width 231 height 15
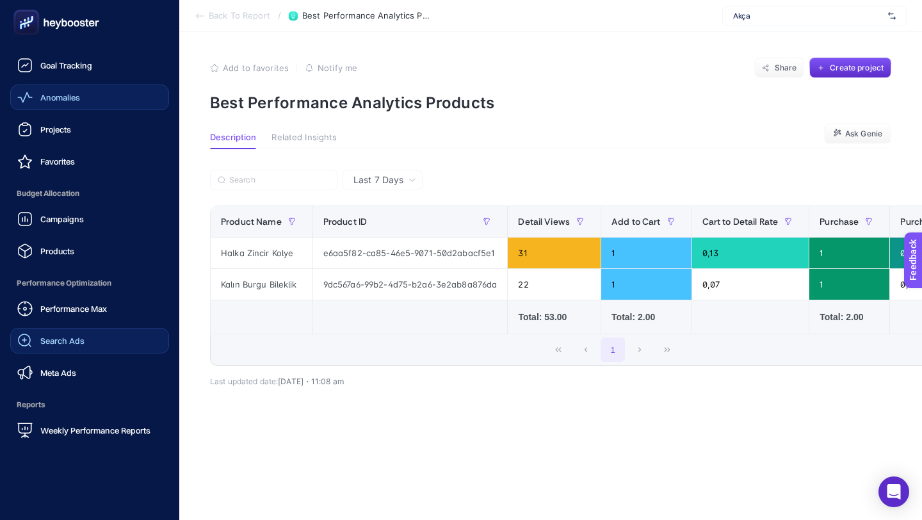
click at [77, 340] on span "Search Ads" at bounding box center [62, 341] width 44 height 10
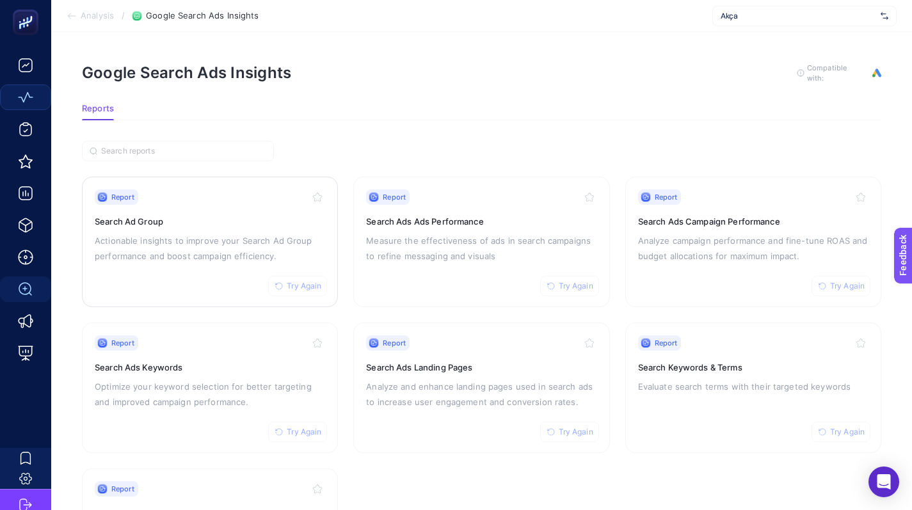
click at [222, 229] on div "Report Try Again Search Ad Group Actionable insights to improve your Search Ad …" at bounding box center [210, 242] width 231 height 105
